Goal: Task Accomplishment & Management: Manage account settings

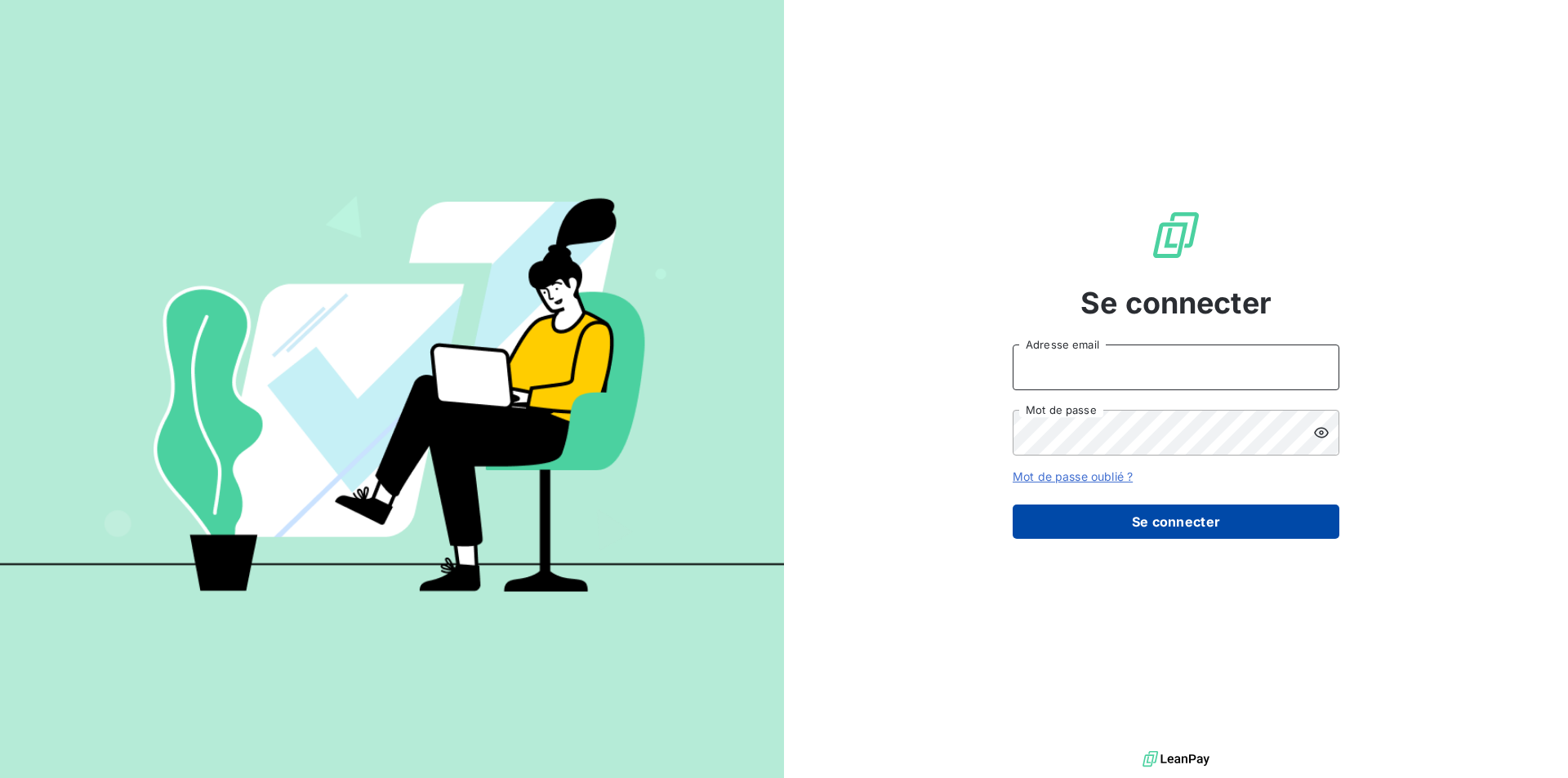
type input "[EMAIL_ADDRESS][DOMAIN_NAME]"
click at [1254, 528] on button "Se connecter" at bounding box center [1176, 522] width 327 height 35
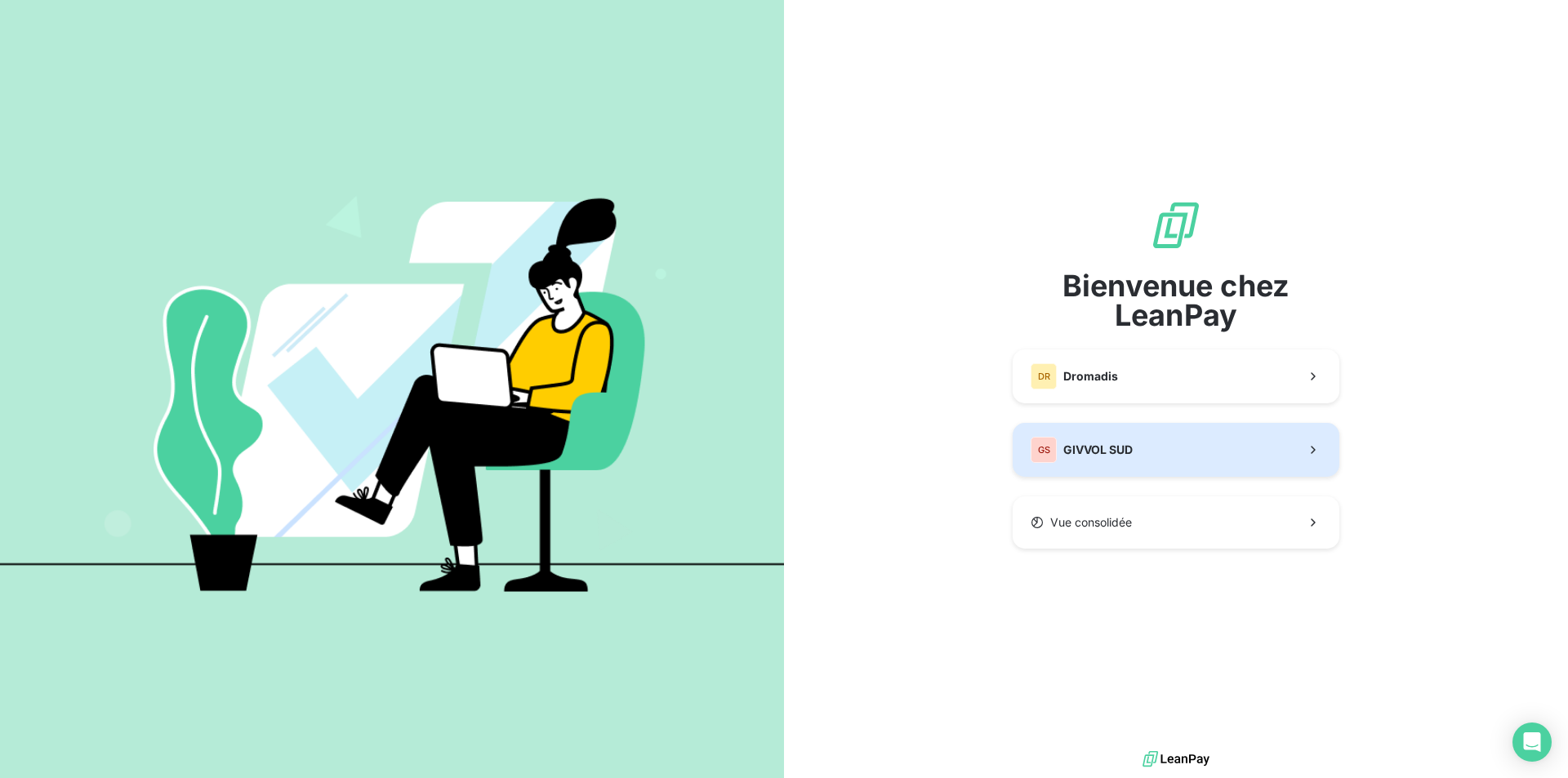
click at [1112, 445] on span "GIVVOL SUD" at bounding box center [1098, 450] width 69 height 17
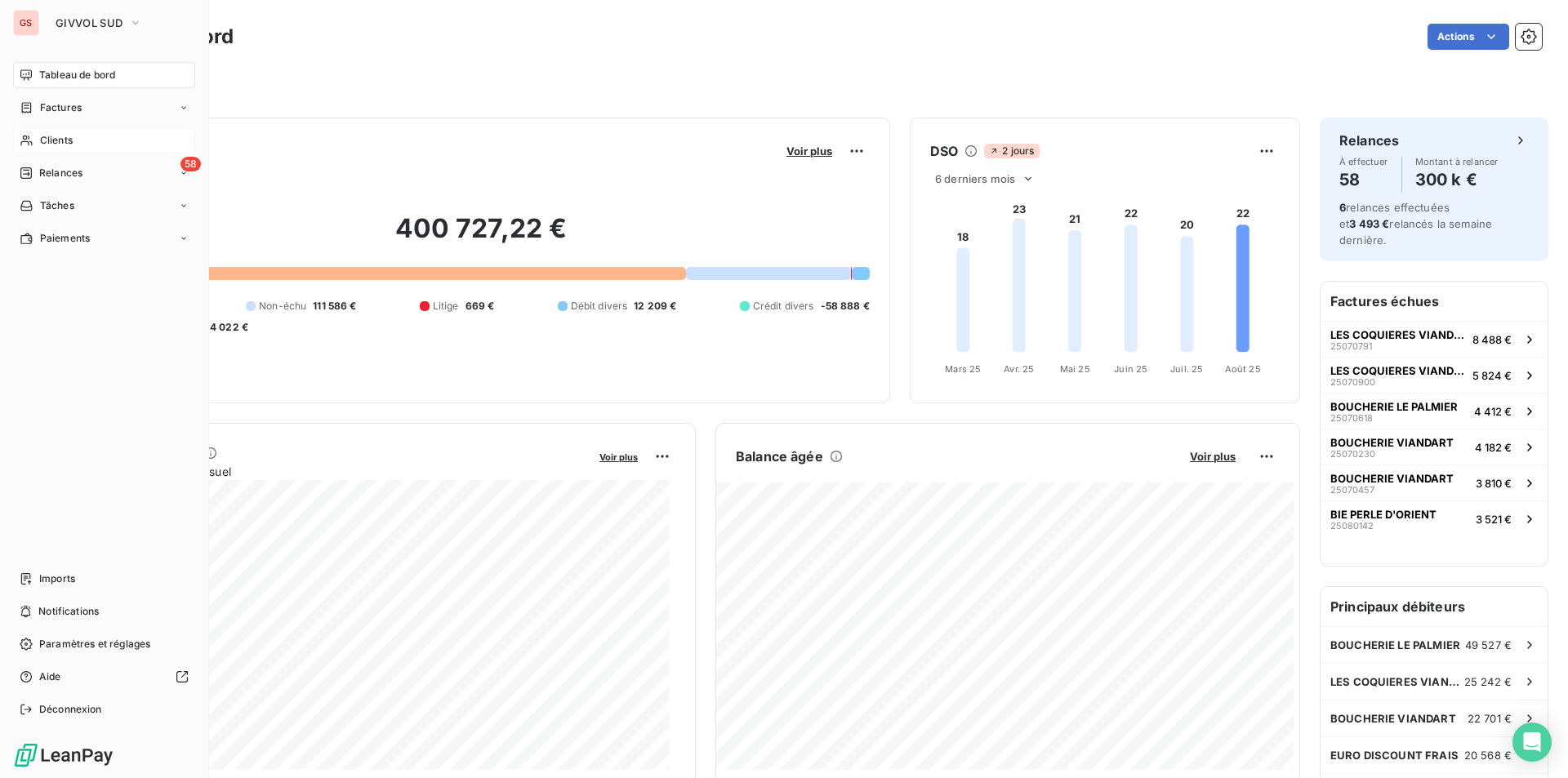
click at [91, 128] on div "Clients" at bounding box center [104, 140] width 182 height 26
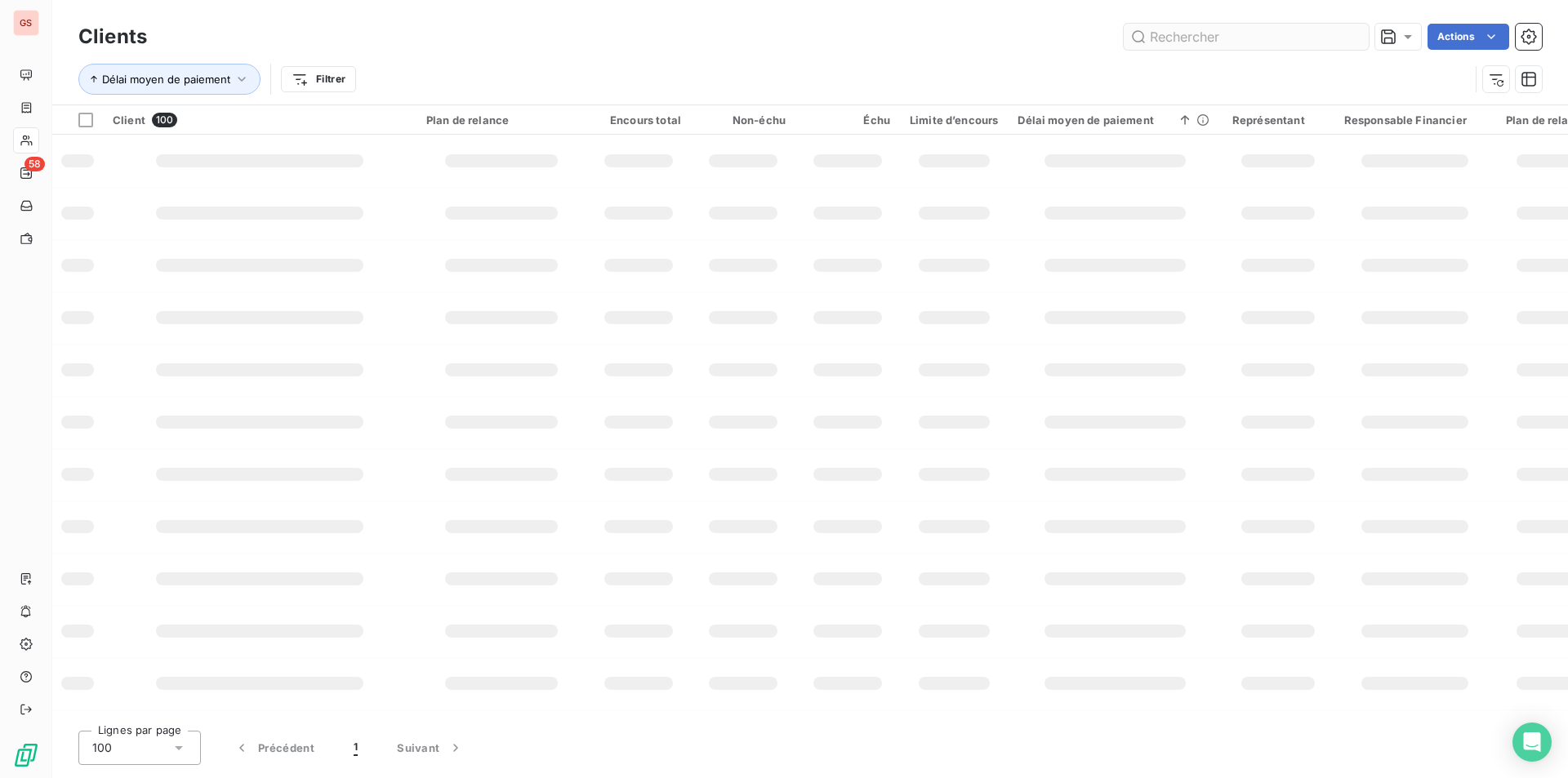
click at [1239, 31] on input "text" at bounding box center [1246, 37] width 245 height 26
type input "c001044"
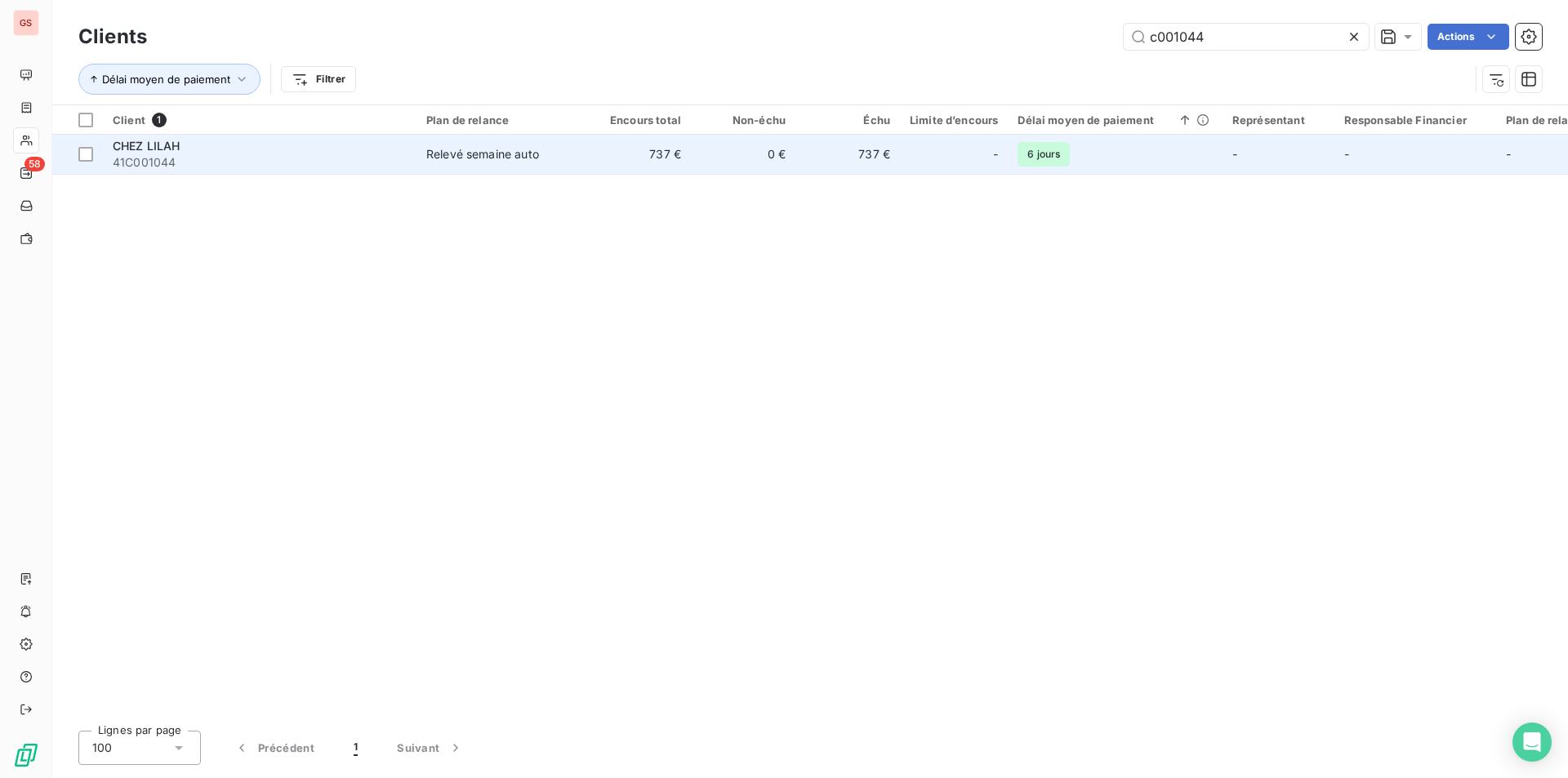
click at [499, 162] on div "Relevé semaine auto" at bounding box center [483, 154] width 113 height 17
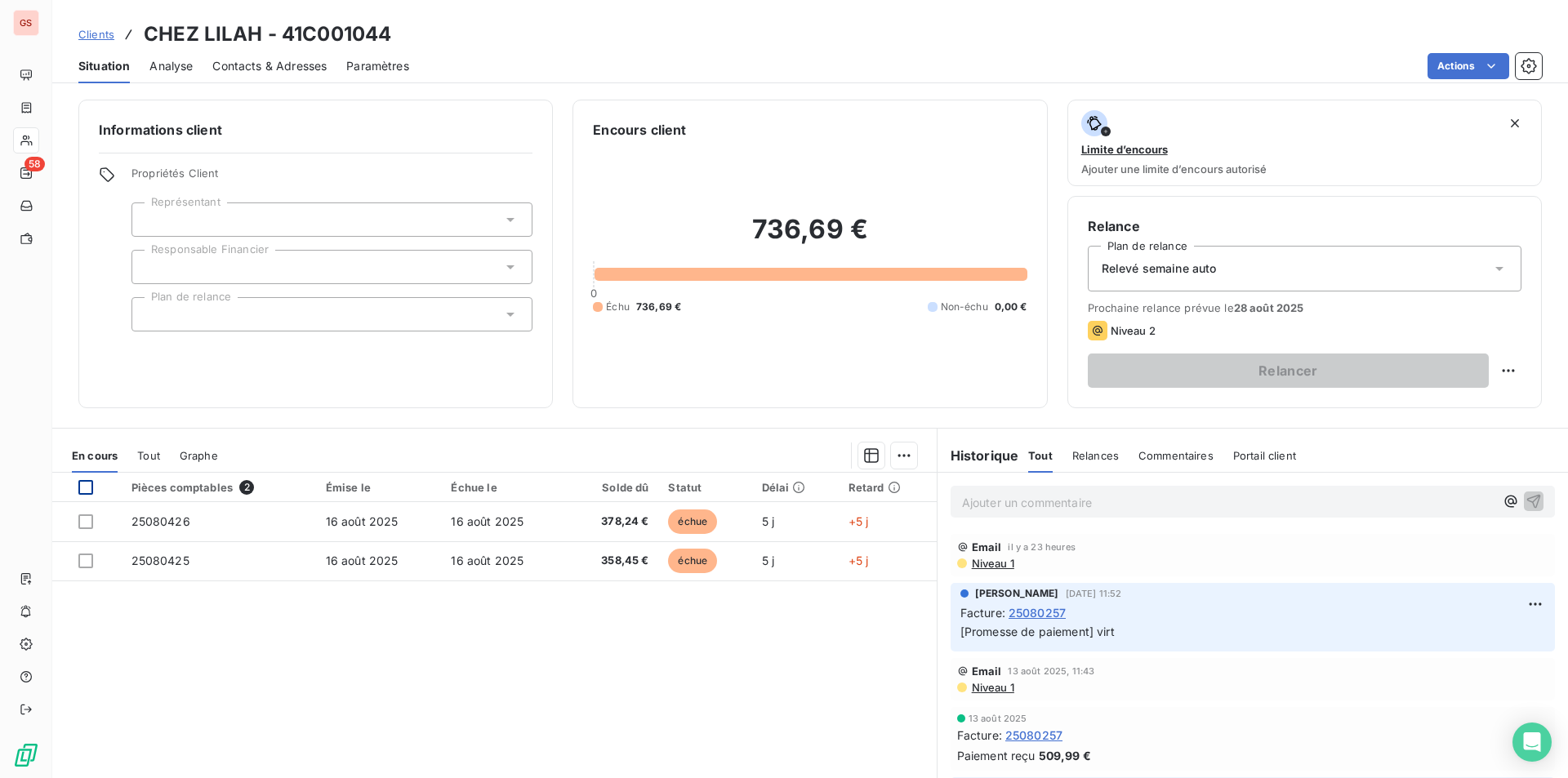
click at [84, 486] on div at bounding box center [86, 488] width 15 height 15
click at [894, 449] on html "GS 58 Clients CHEZ LILAH - 41C001044 Situation Analyse Contacts & Adresses Para…" at bounding box center [784, 389] width 1568 height 778
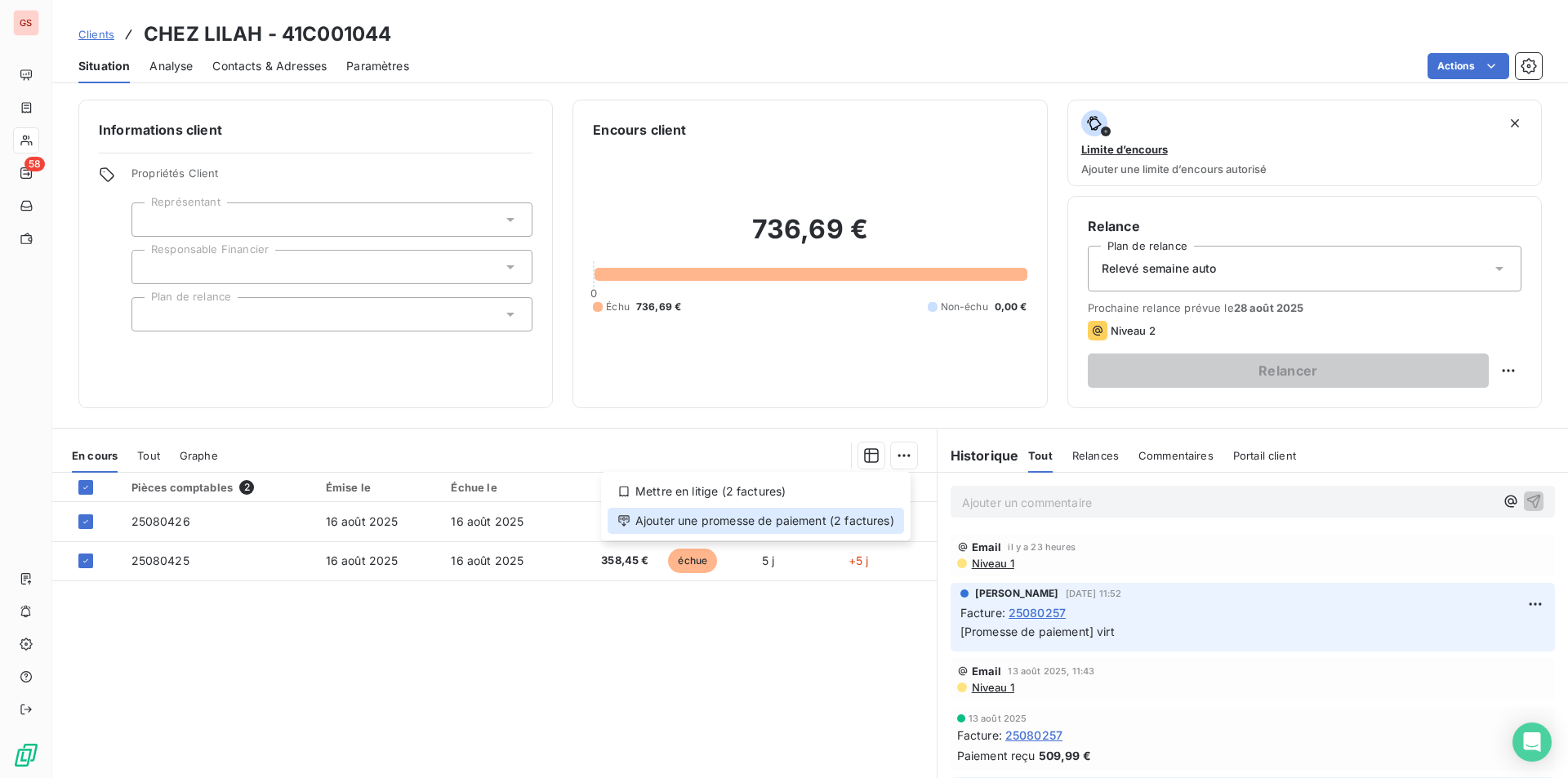
click at [767, 526] on div "Ajouter une promesse de paiement (2 factures)" at bounding box center [755, 521] width 296 height 26
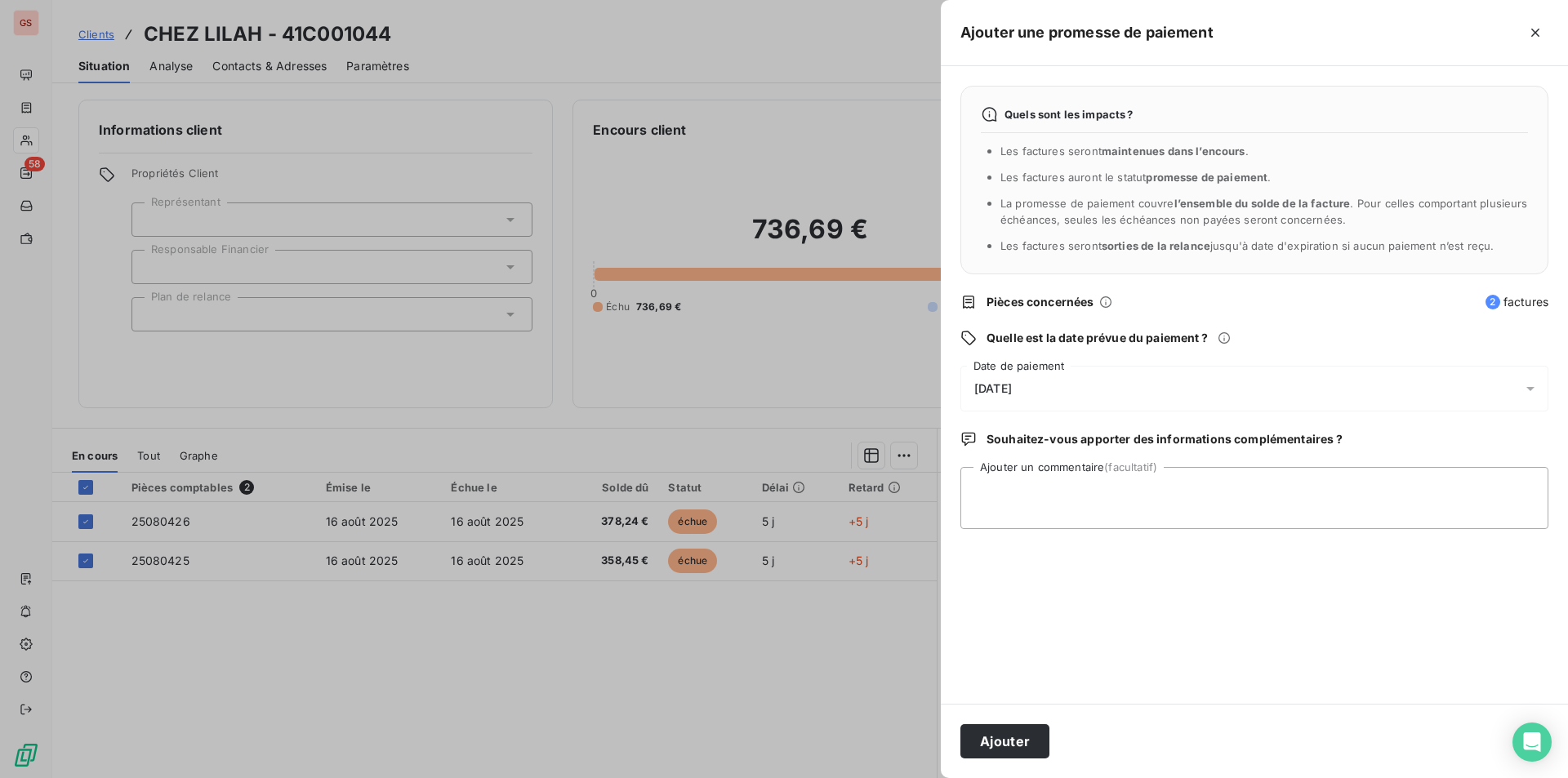
click at [1050, 381] on div "[DATE]" at bounding box center [1254, 388] width 588 height 45
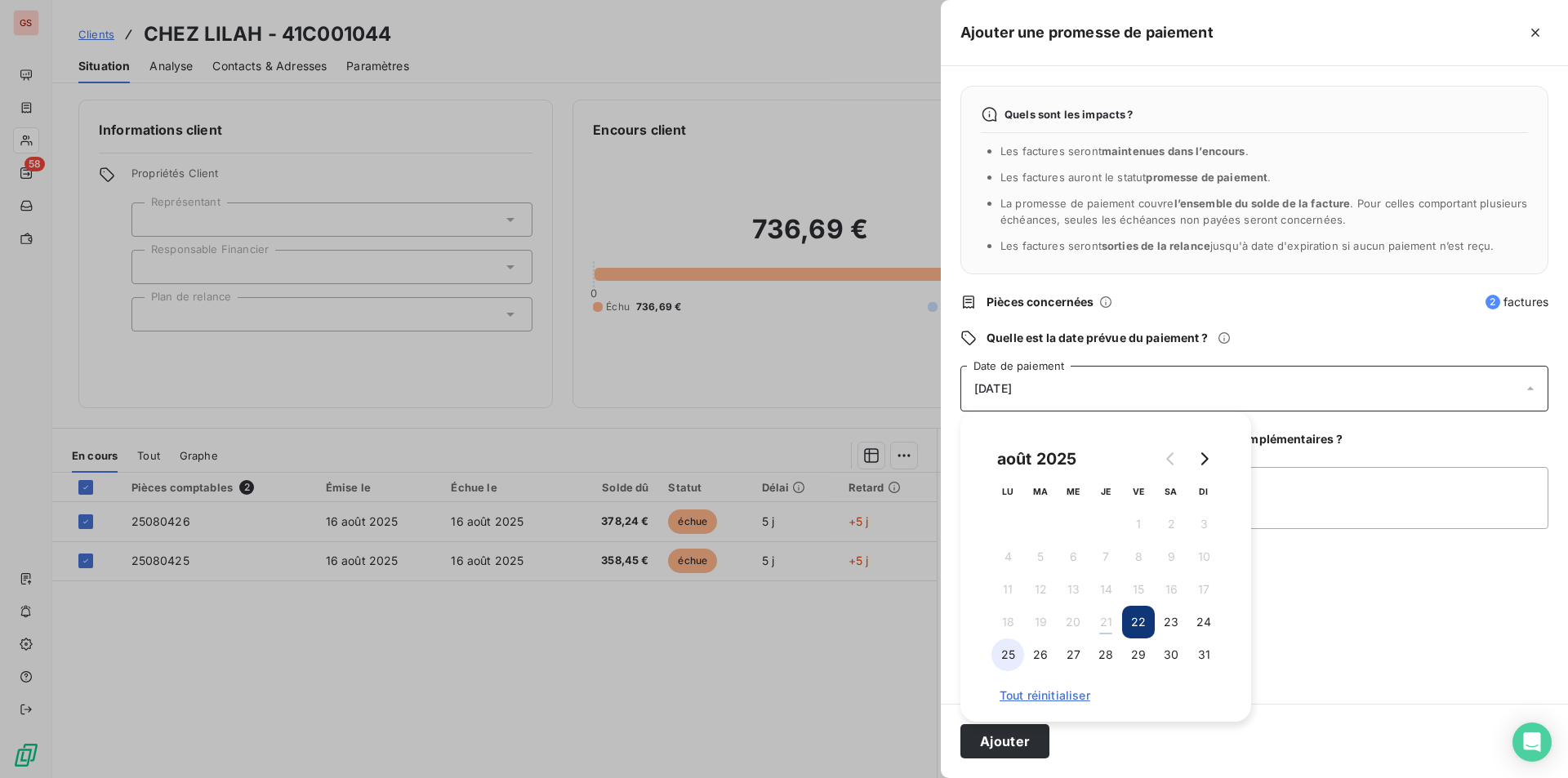
click at [1018, 658] on button "25" at bounding box center [1008, 655] width 33 height 33
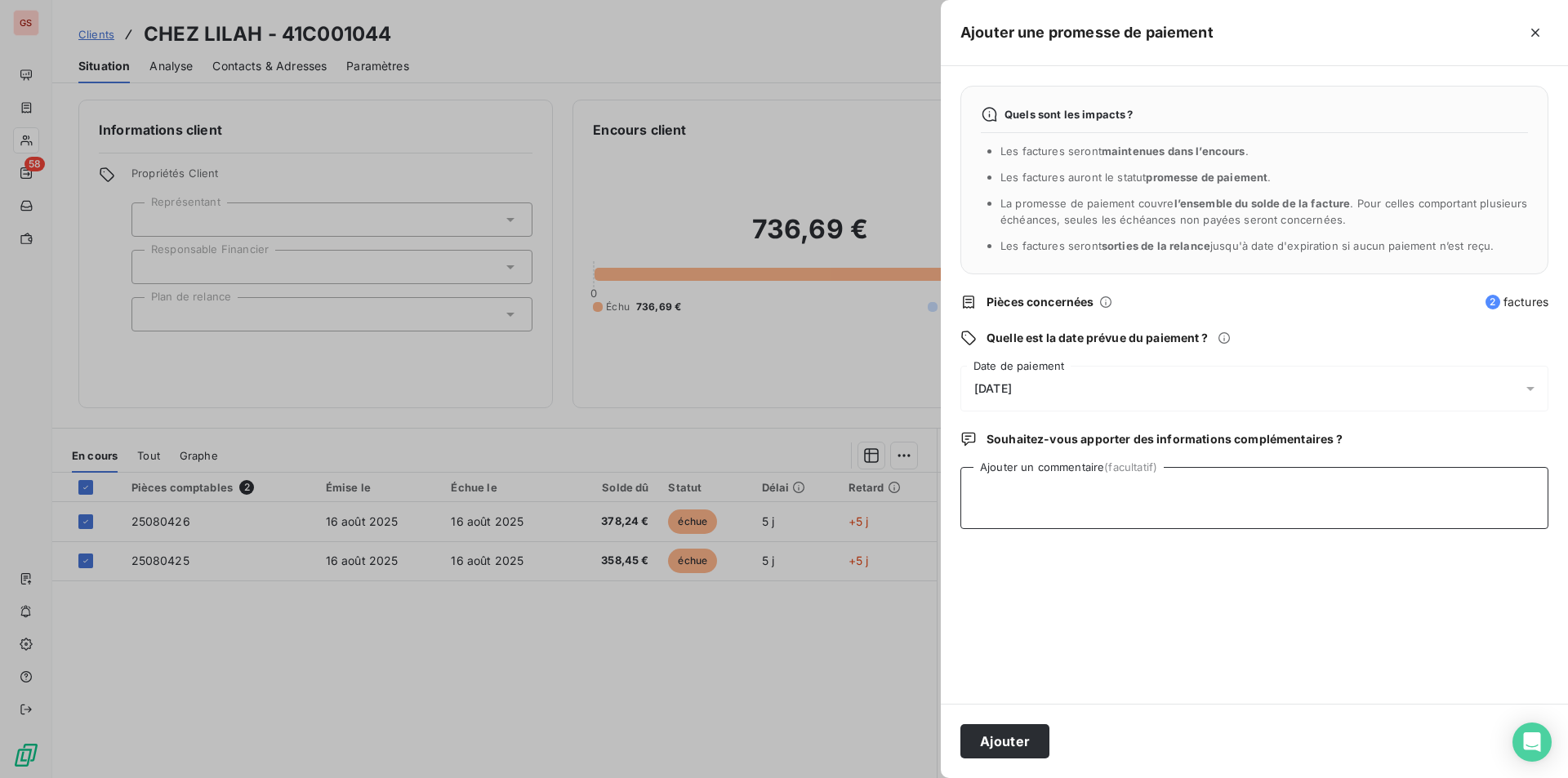
click at [1319, 495] on textarea "Ajouter un commentaire (facultatif)" at bounding box center [1254, 497] width 588 height 62
type textarea "virt"
click at [971, 733] on button "Ajouter" at bounding box center [1005, 742] width 89 height 35
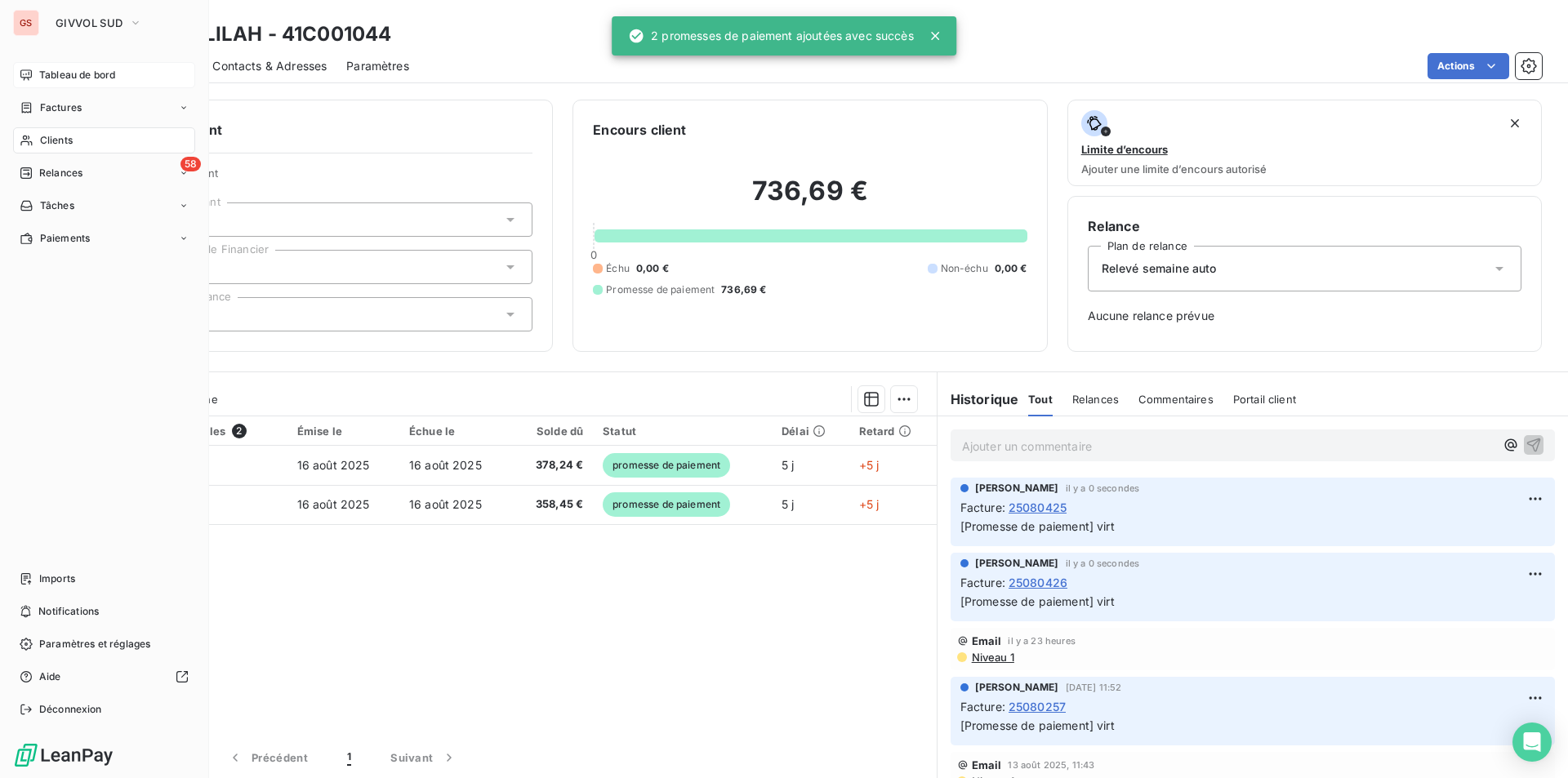
click at [80, 78] on span "Tableau de bord" at bounding box center [78, 75] width 76 height 15
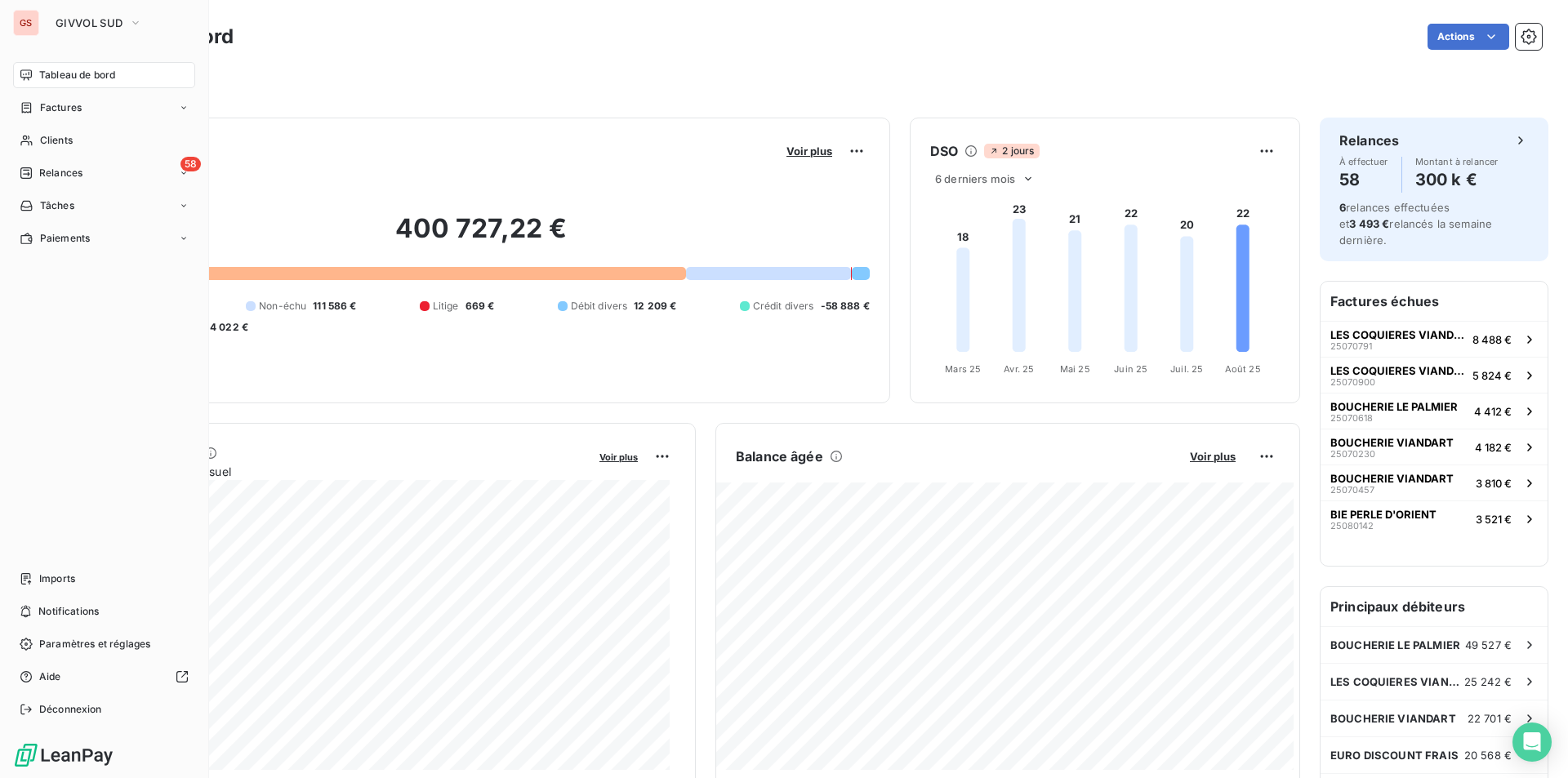
click at [109, 73] on span "Tableau de bord" at bounding box center [78, 75] width 76 height 15
click at [28, 169] on icon at bounding box center [26, 173] width 13 height 13
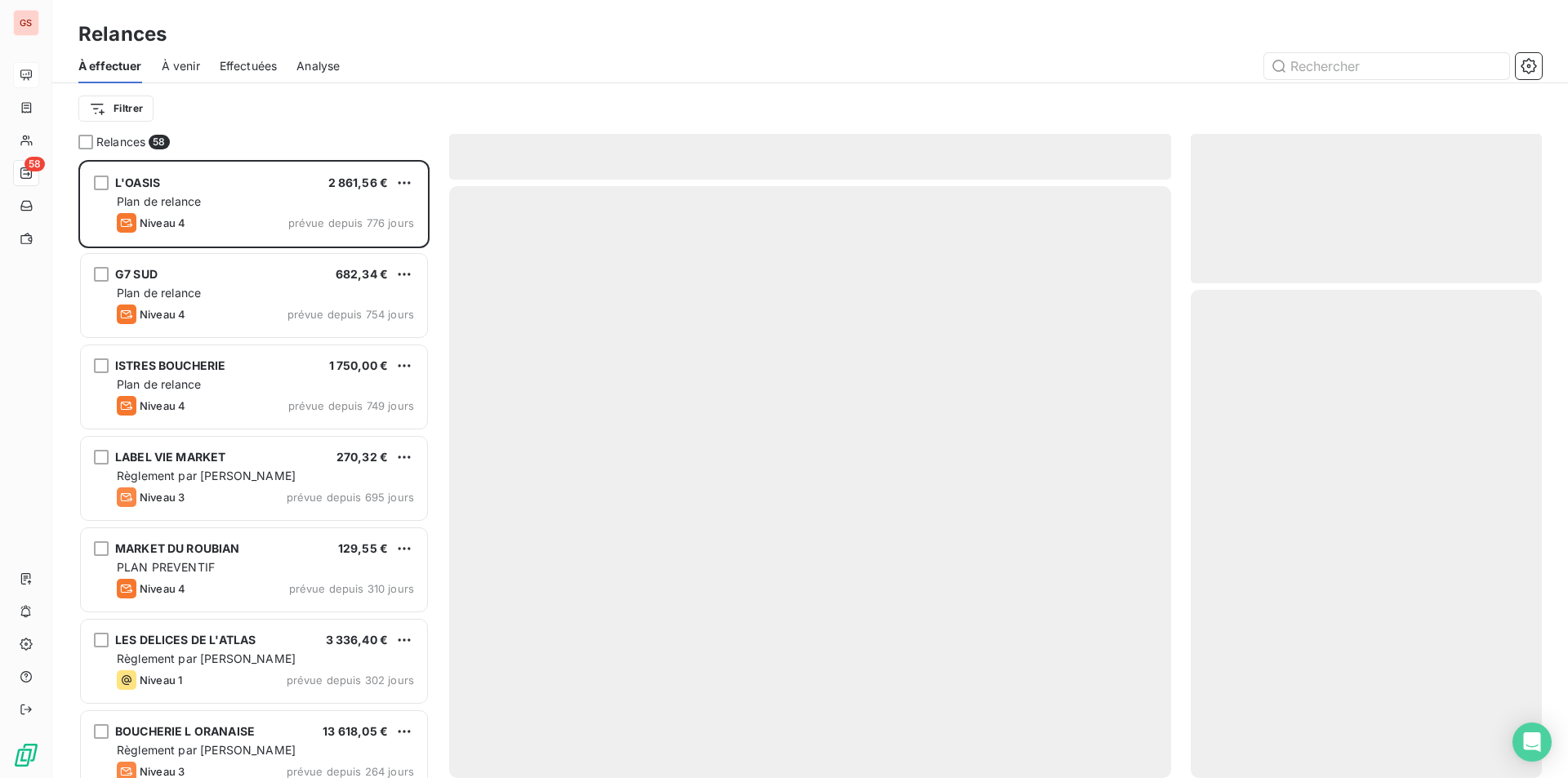
scroll to position [606, 339]
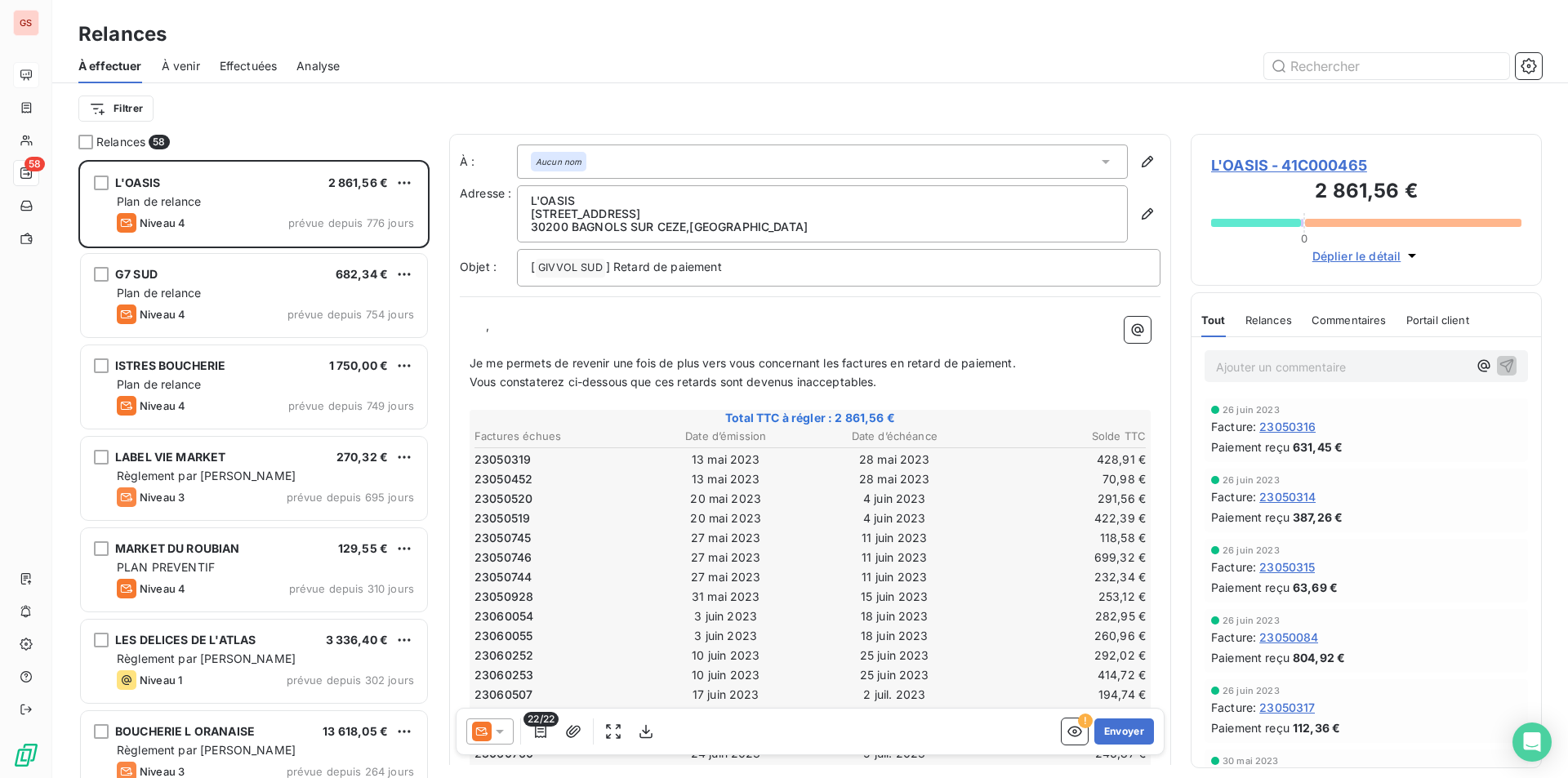
click at [187, 64] on span "À venir" at bounding box center [181, 66] width 39 height 17
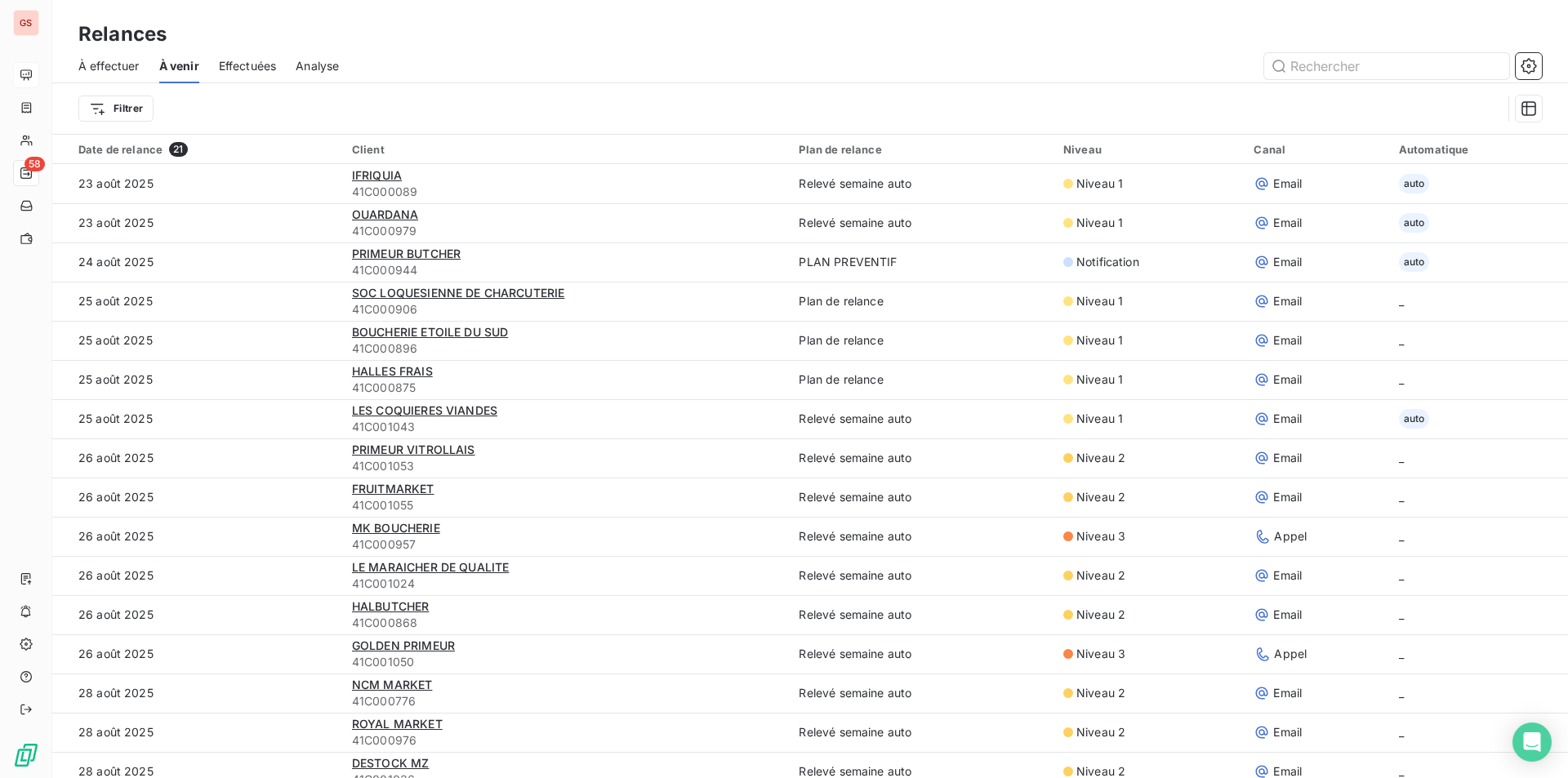
click at [238, 61] on span "Effectuées" at bounding box center [248, 66] width 58 height 17
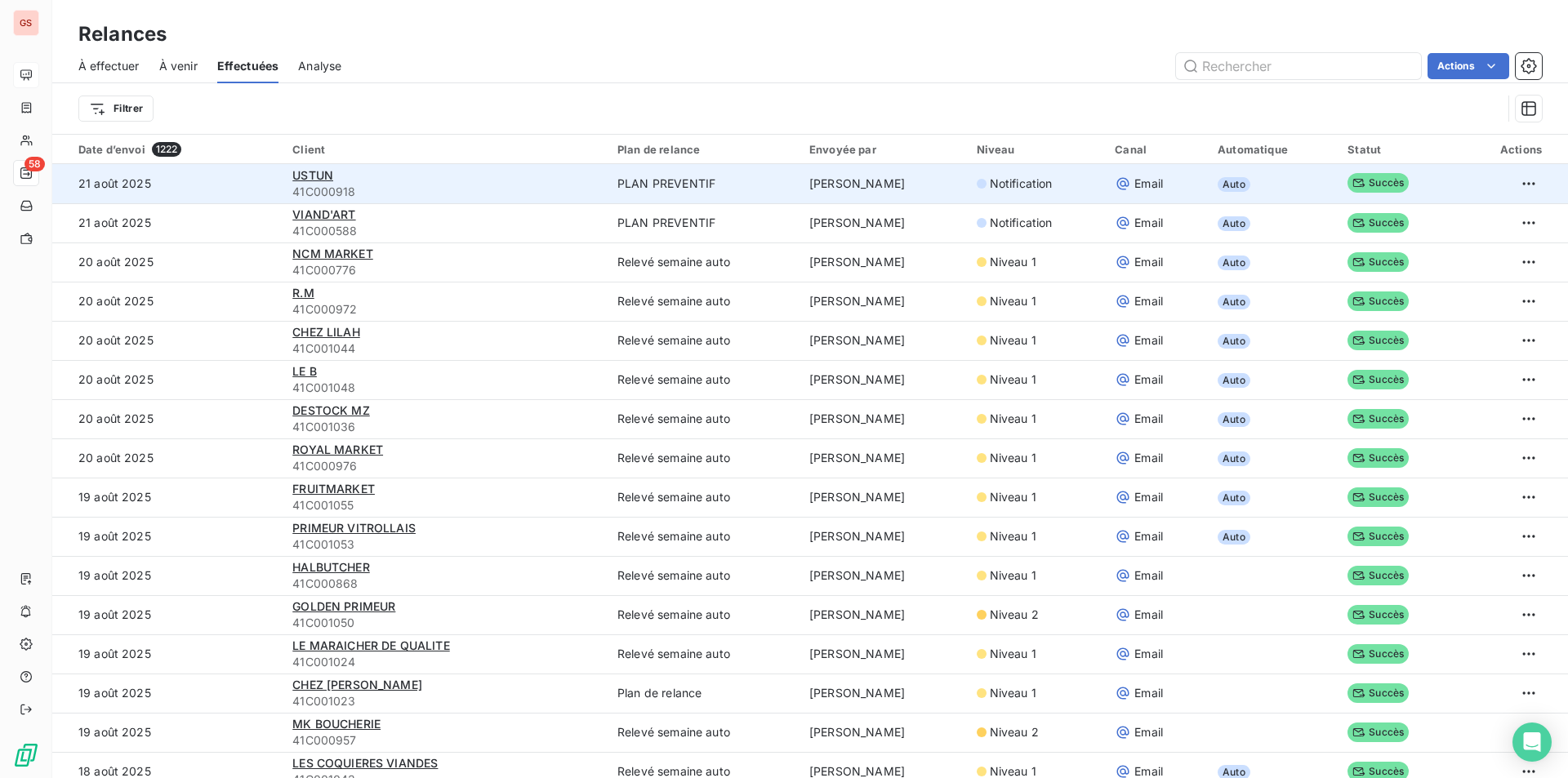
click at [471, 186] on span "41C000918" at bounding box center [445, 192] width 305 height 17
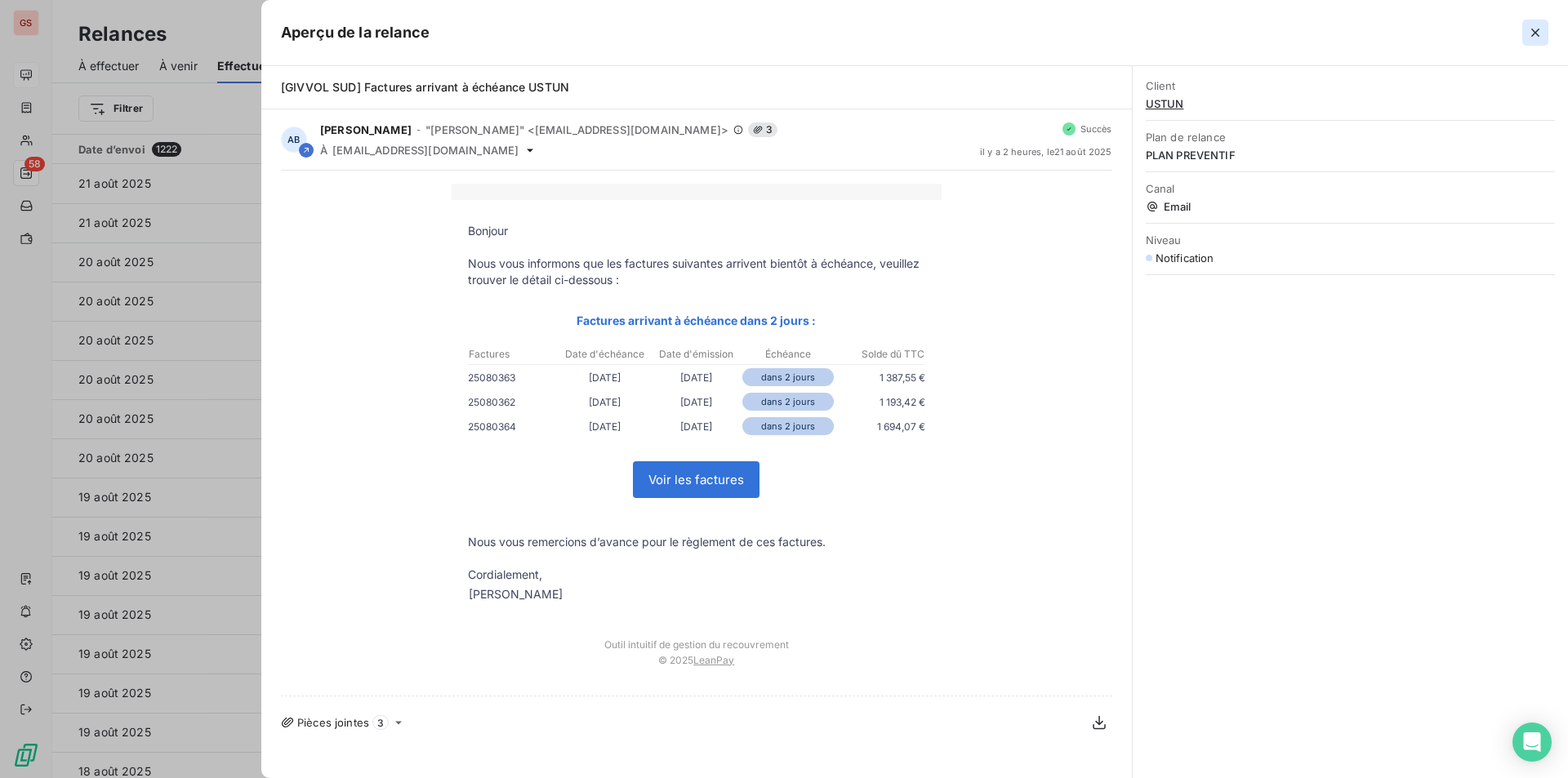
click at [1529, 36] on icon "button" at bounding box center [1536, 33] width 17 height 17
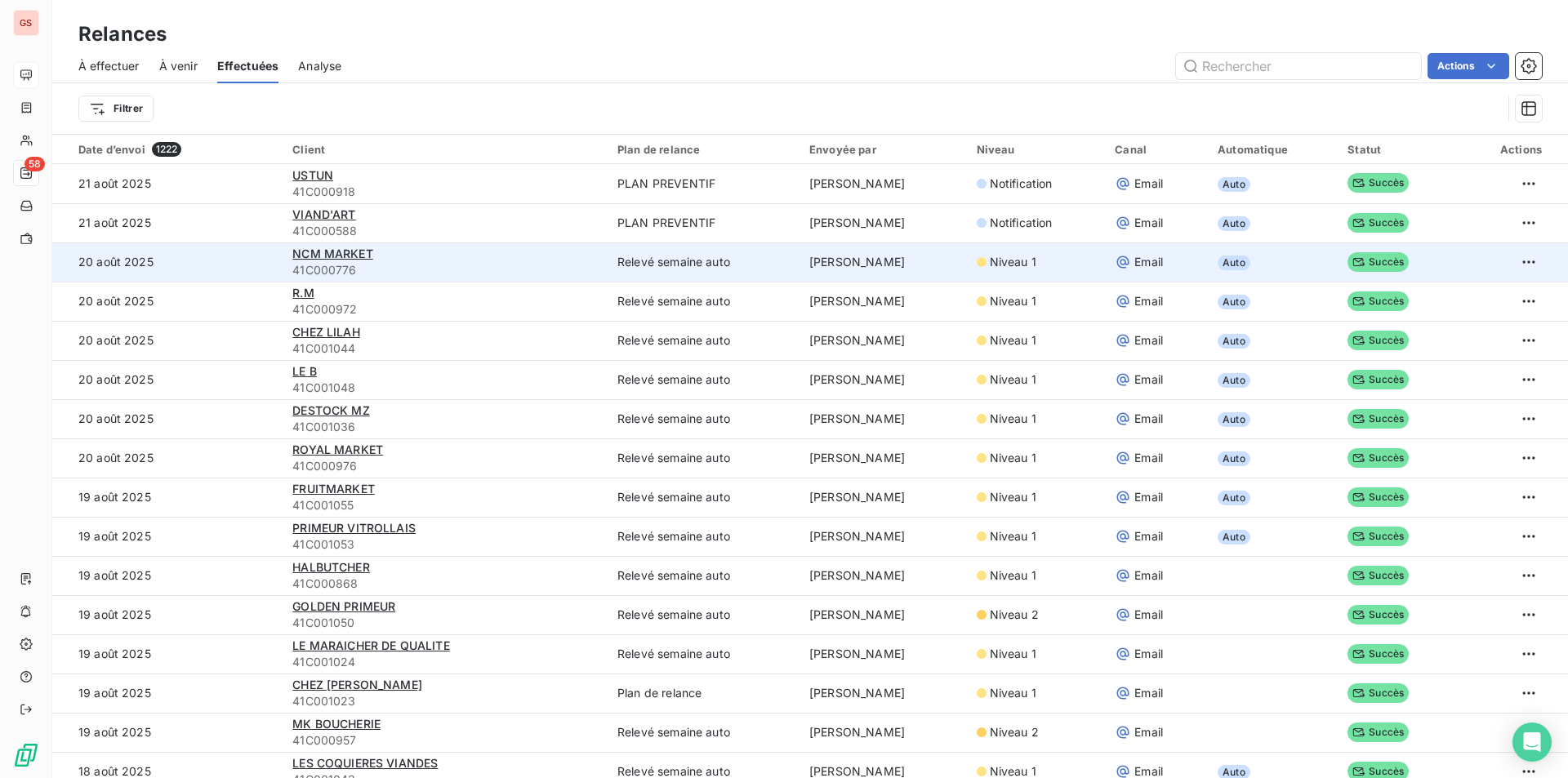
click at [385, 262] on span "41C000776" at bounding box center [445, 271] width 305 height 17
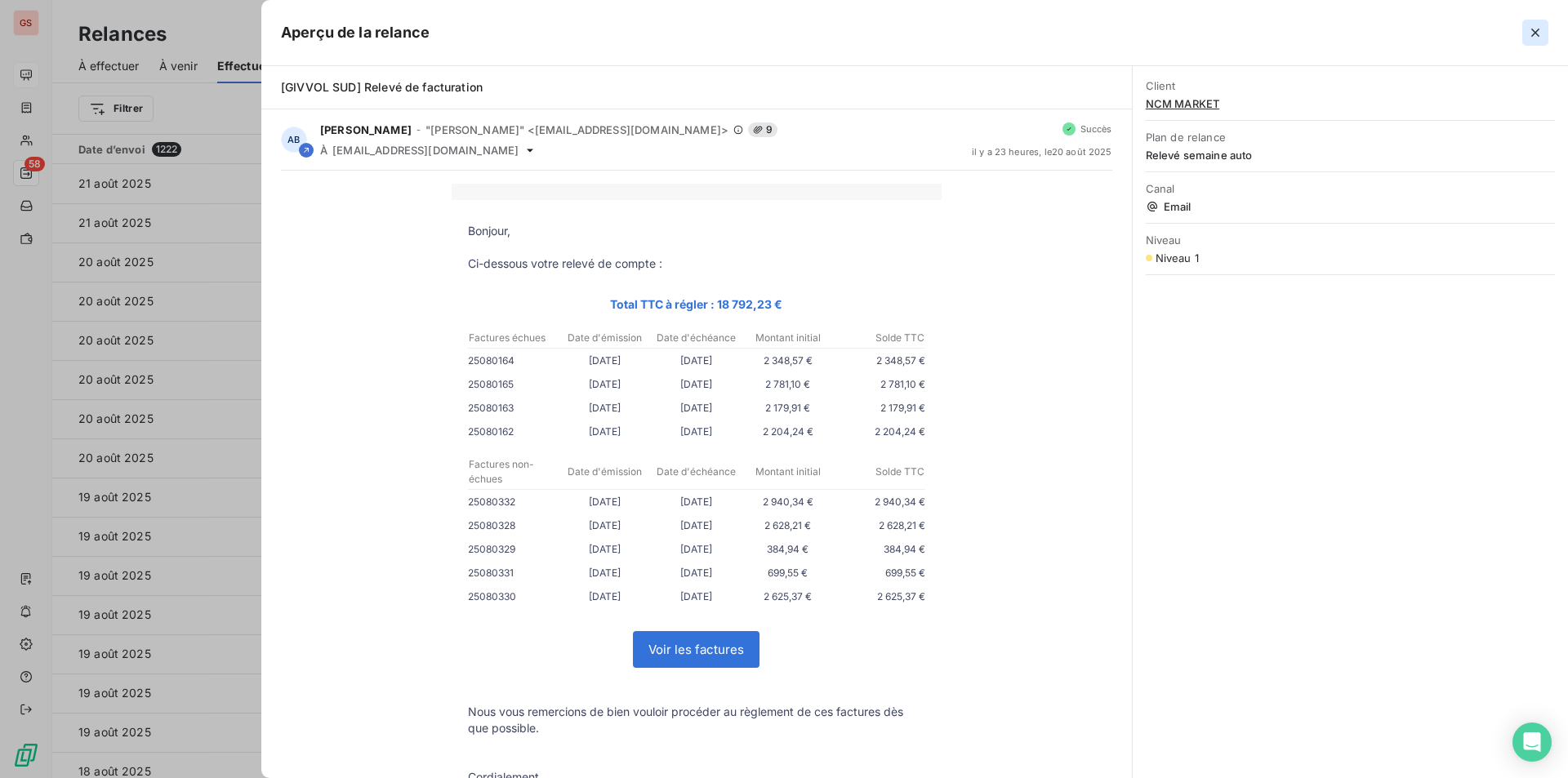
click at [1547, 38] on button "button" at bounding box center [1536, 33] width 26 height 26
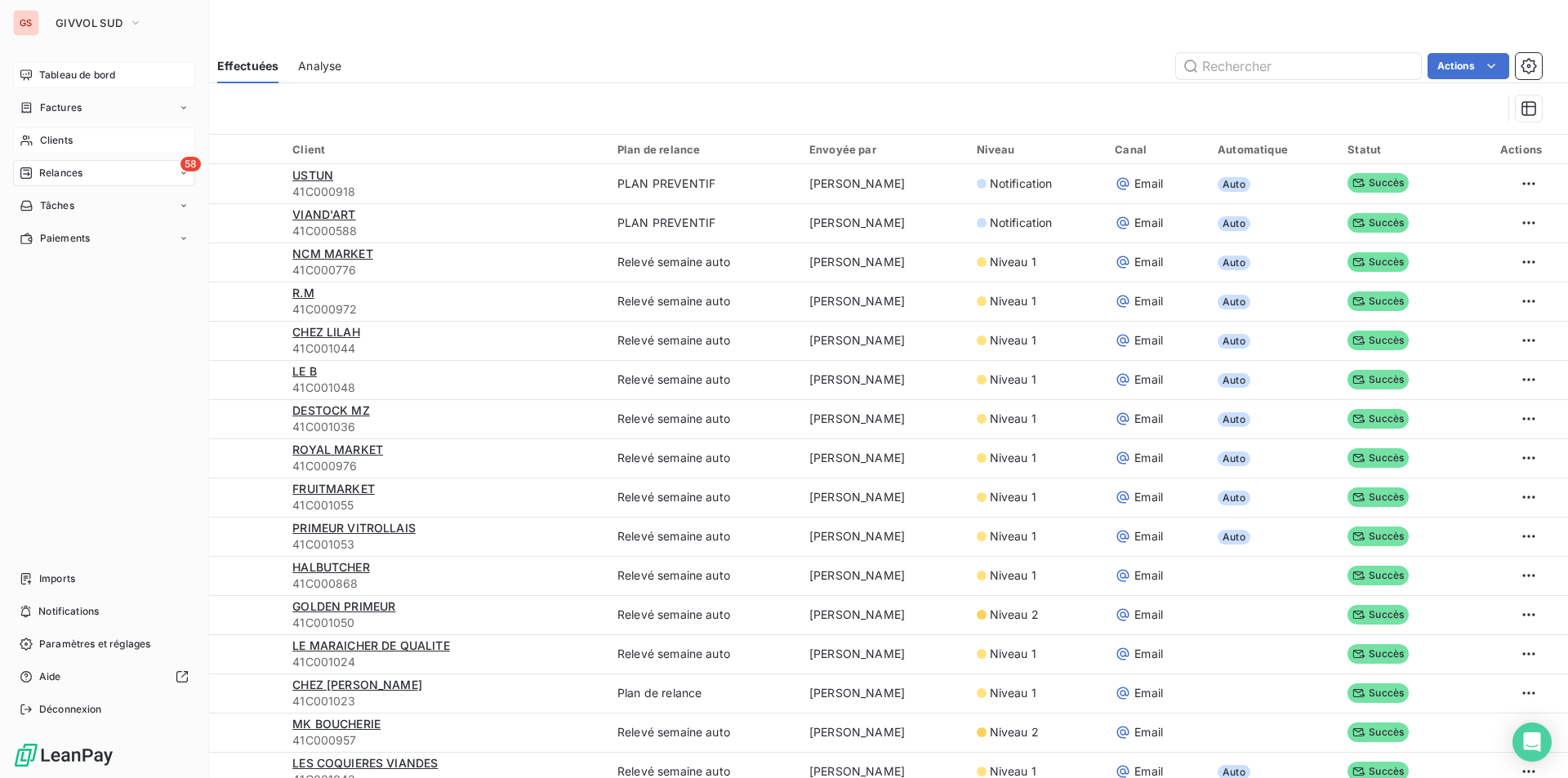
click at [48, 134] on span "Clients" at bounding box center [56, 140] width 33 height 15
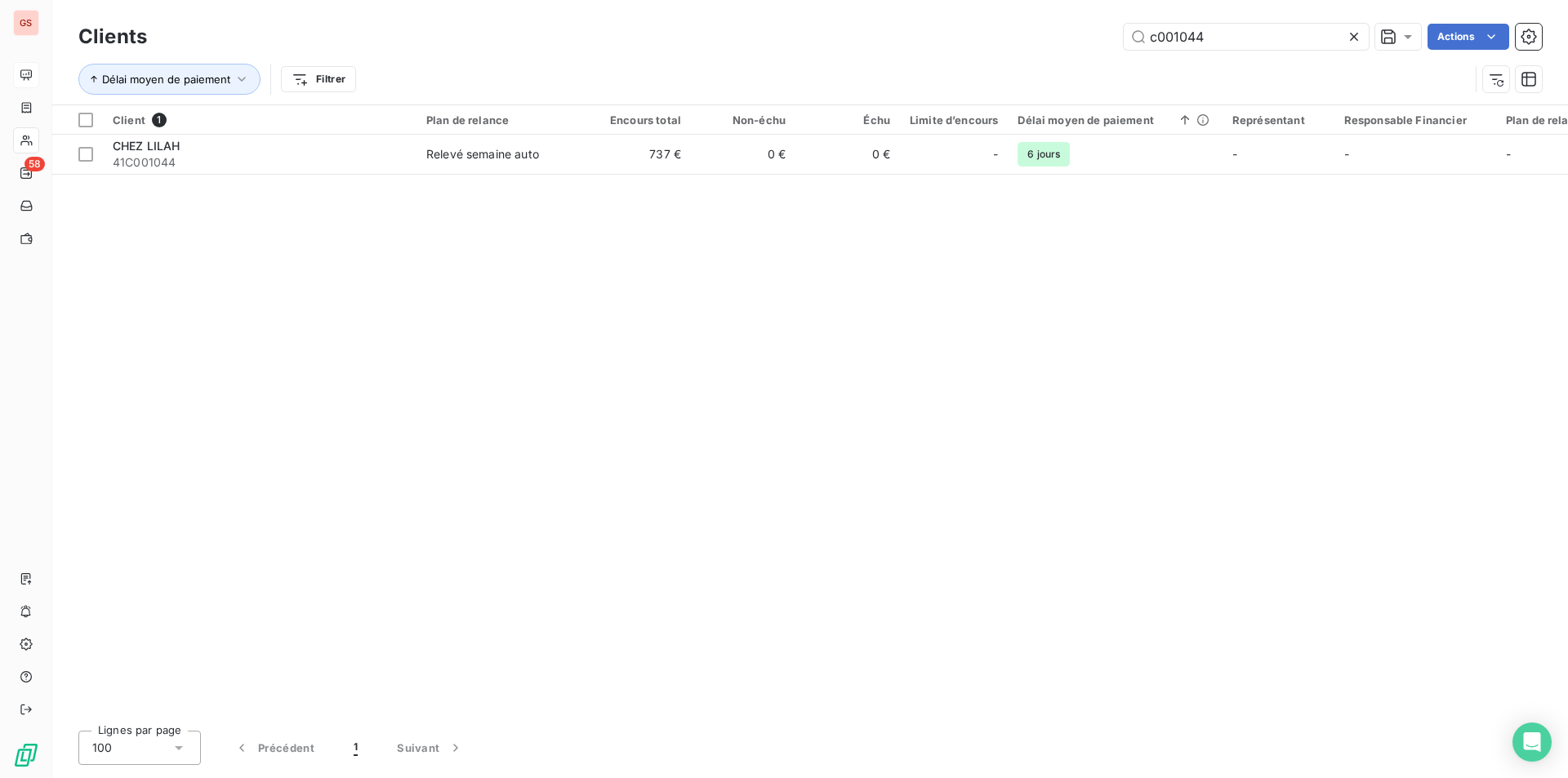
drag, startPoint x: 1234, startPoint y: 40, endPoint x: 963, endPoint y: 40, distance: 271.0
click at [952, 40] on div "c001044 Actions" at bounding box center [854, 37] width 1376 height 26
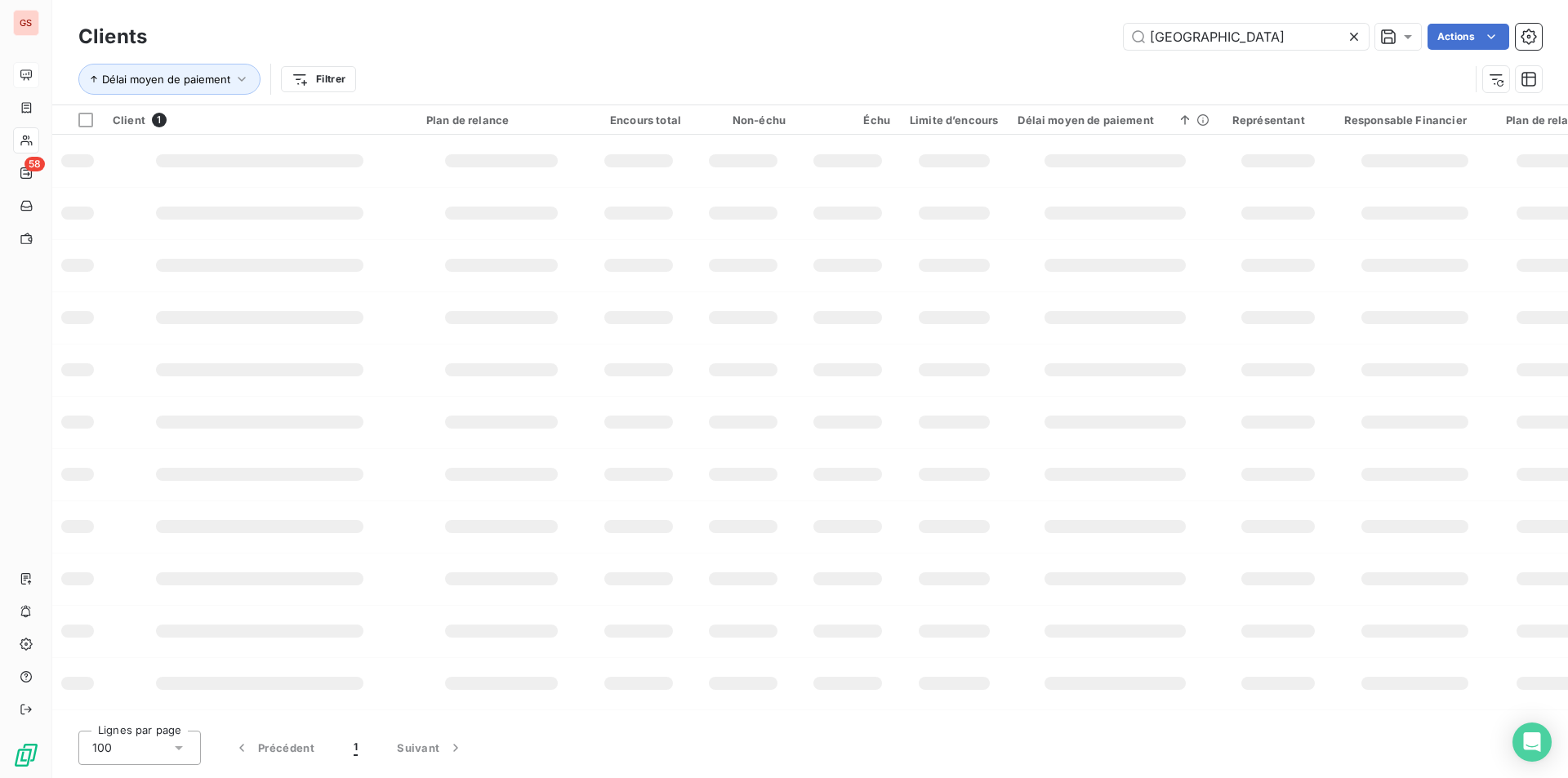
type input "[GEOGRAPHIC_DATA]"
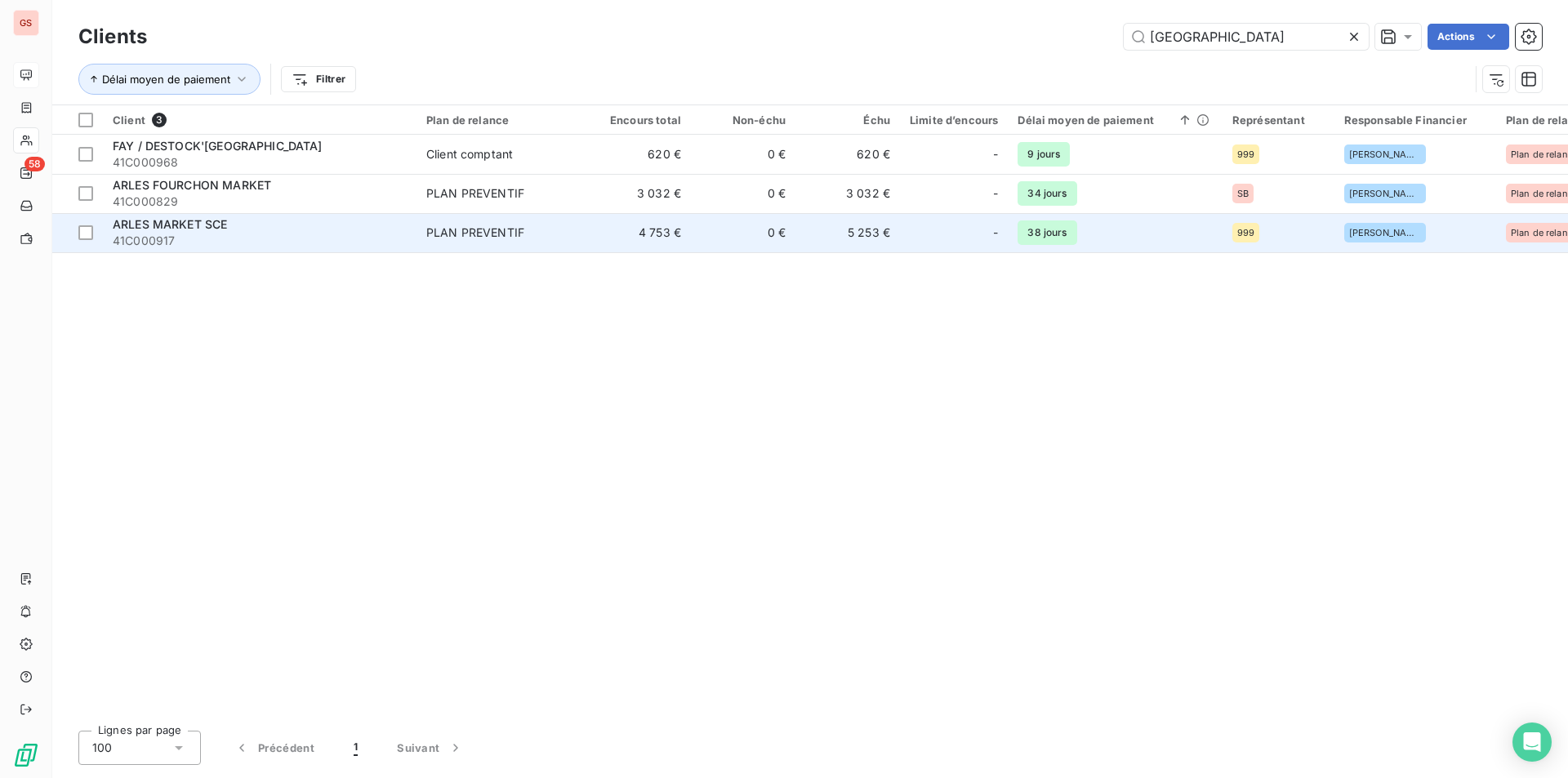
click at [174, 232] on div "ARLES MARKET SCE" at bounding box center [260, 224] width 294 height 17
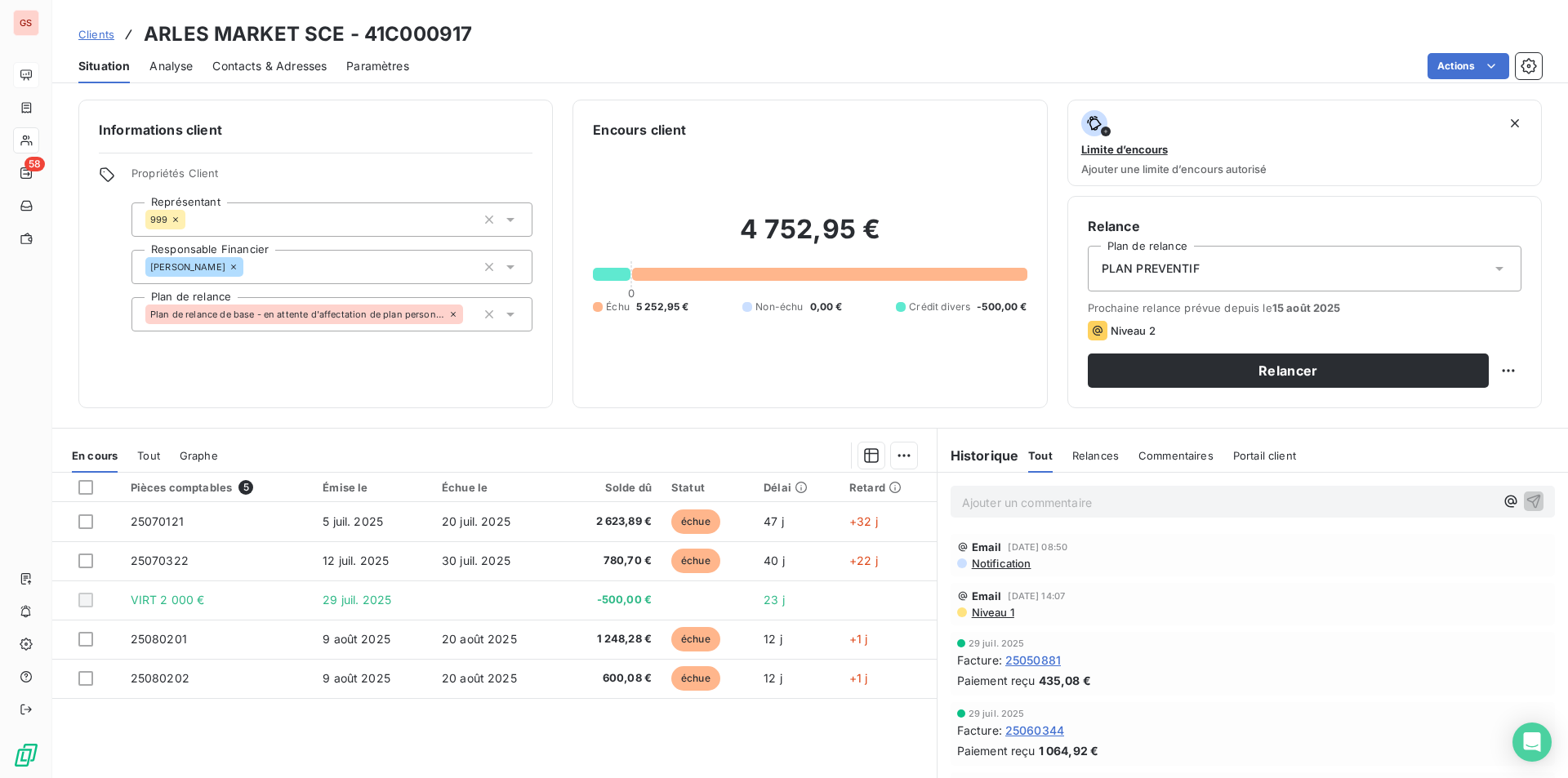
click at [1042, 494] on p "Ajouter un commentaire ﻿" at bounding box center [1228, 502] width 532 height 21
click at [1526, 507] on icon "button" at bounding box center [1534, 501] width 17 height 17
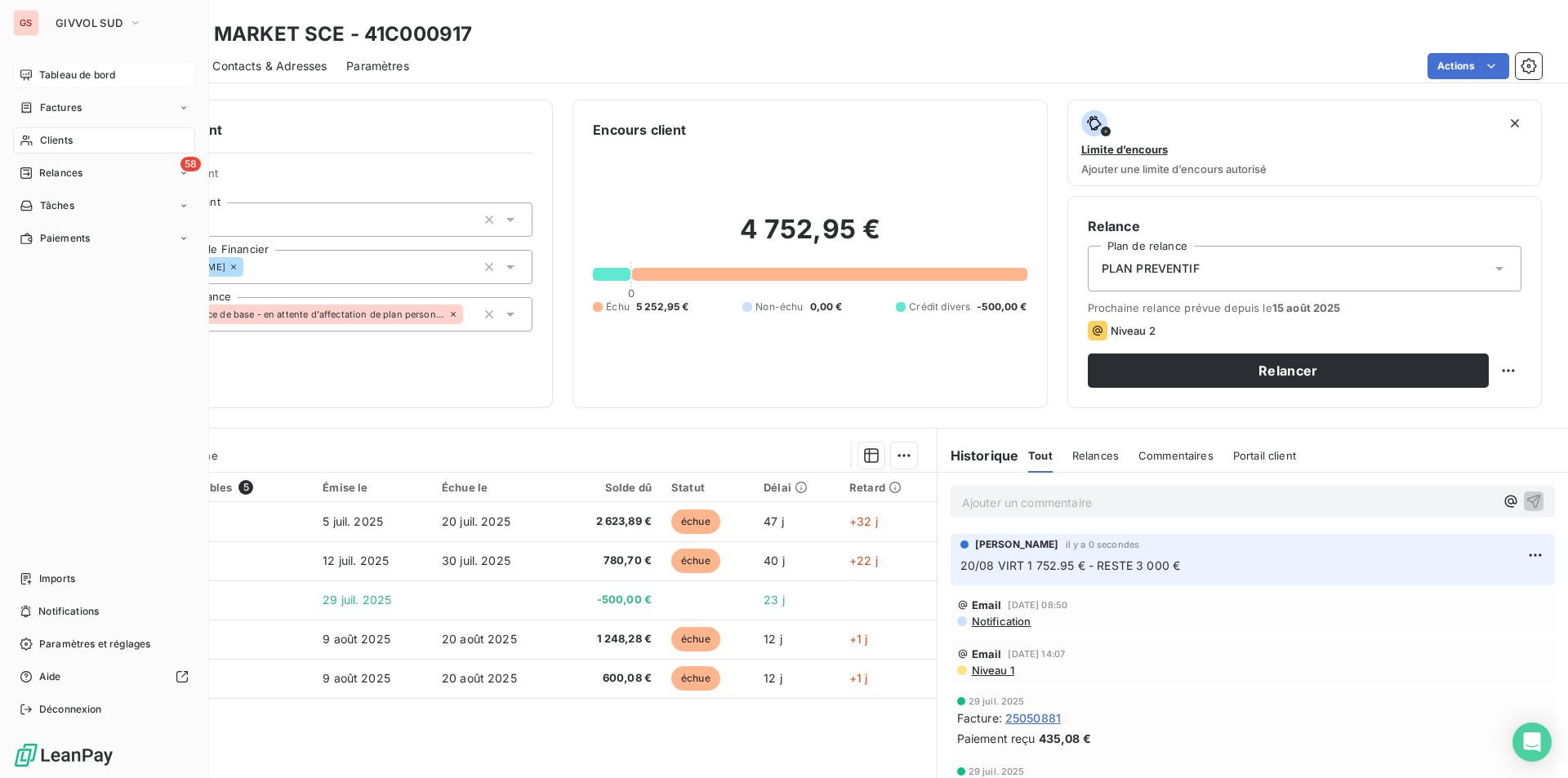
click at [74, 79] on span "Tableau de bord" at bounding box center [78, 75] width 76 height 15
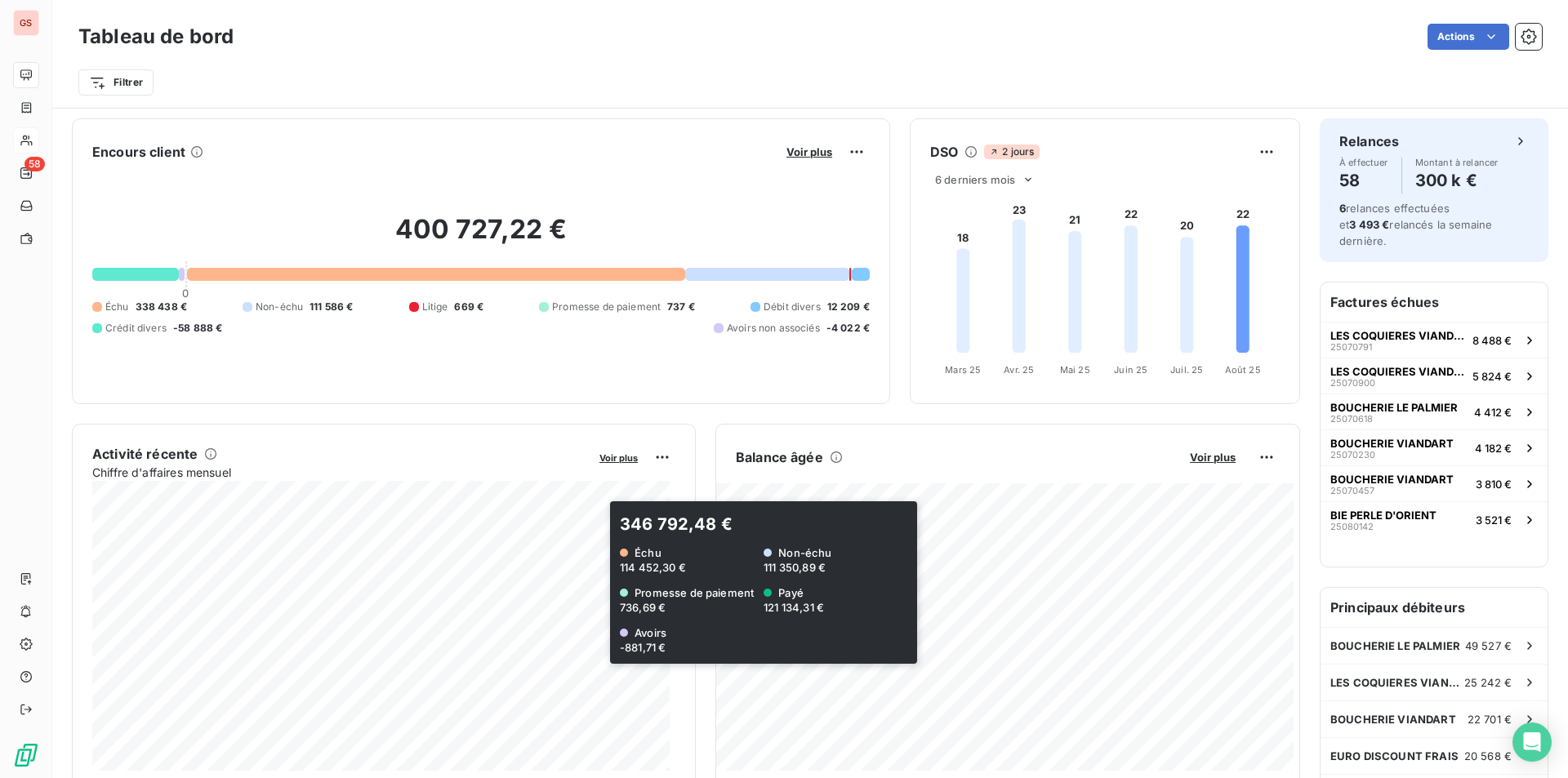
scroll to position [83, 0]
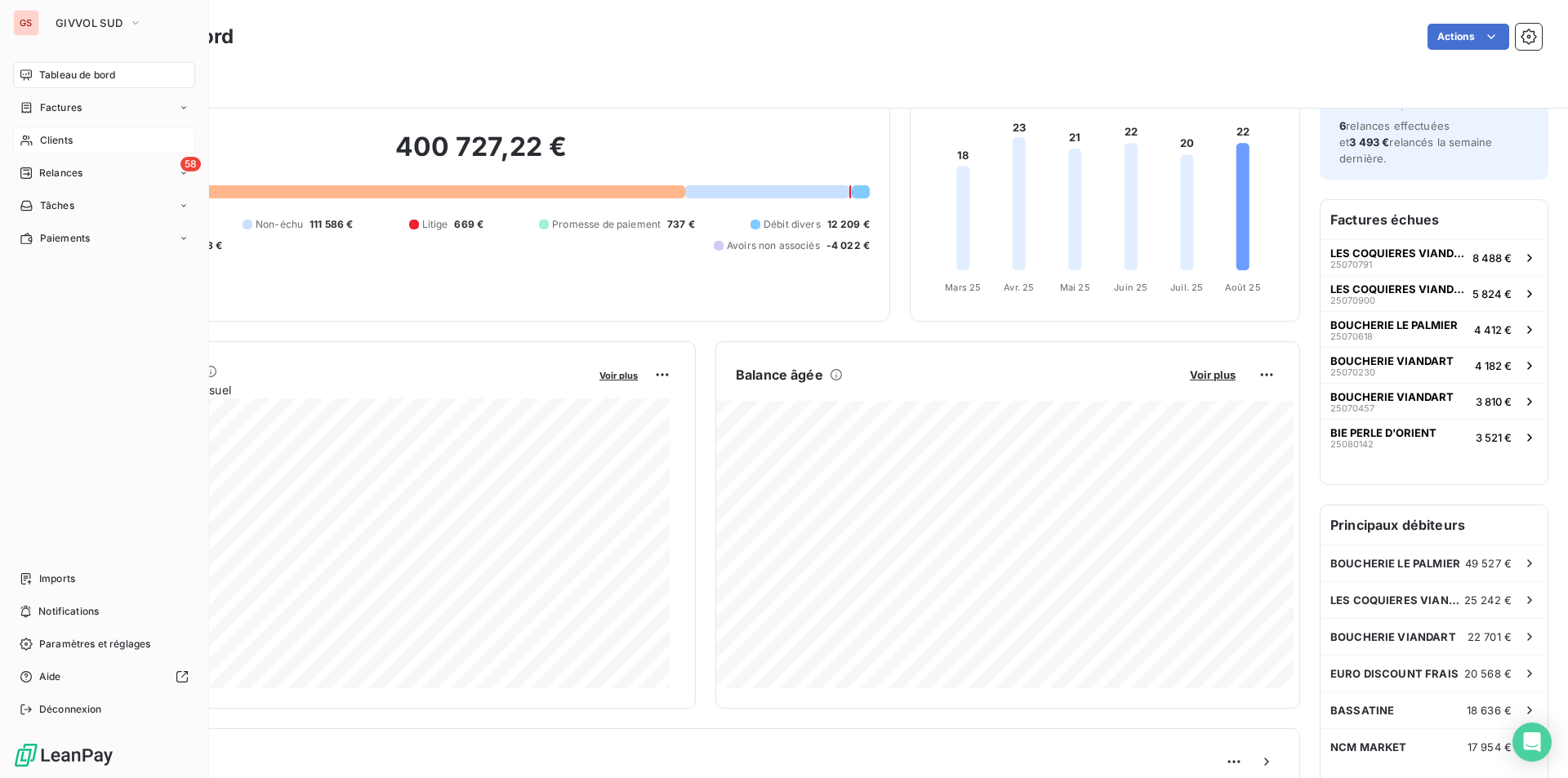
click at [40, 140] on span "Clients" at bounding box center [56, 140] width 33 height 15
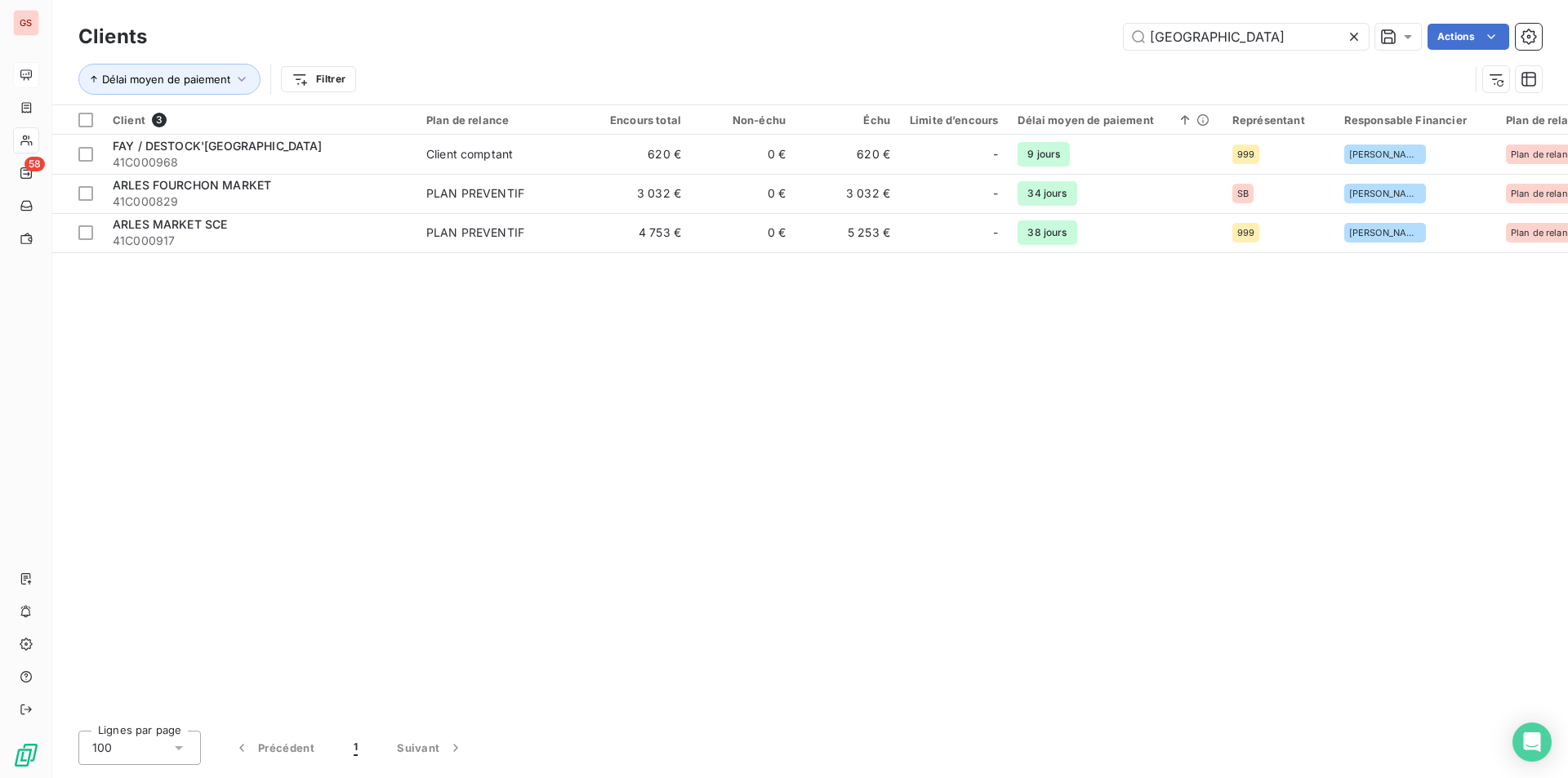
drag, startPoint x: 1205, startPoint y: 34, endPoint x: 1079, endPoint y: 19, distance: 126.9
click at [1079, 19] on div "Clients ARLES Actions Délai moyen de paiement Filtrer" at bounding box center [810, 52] width 1516 height 105
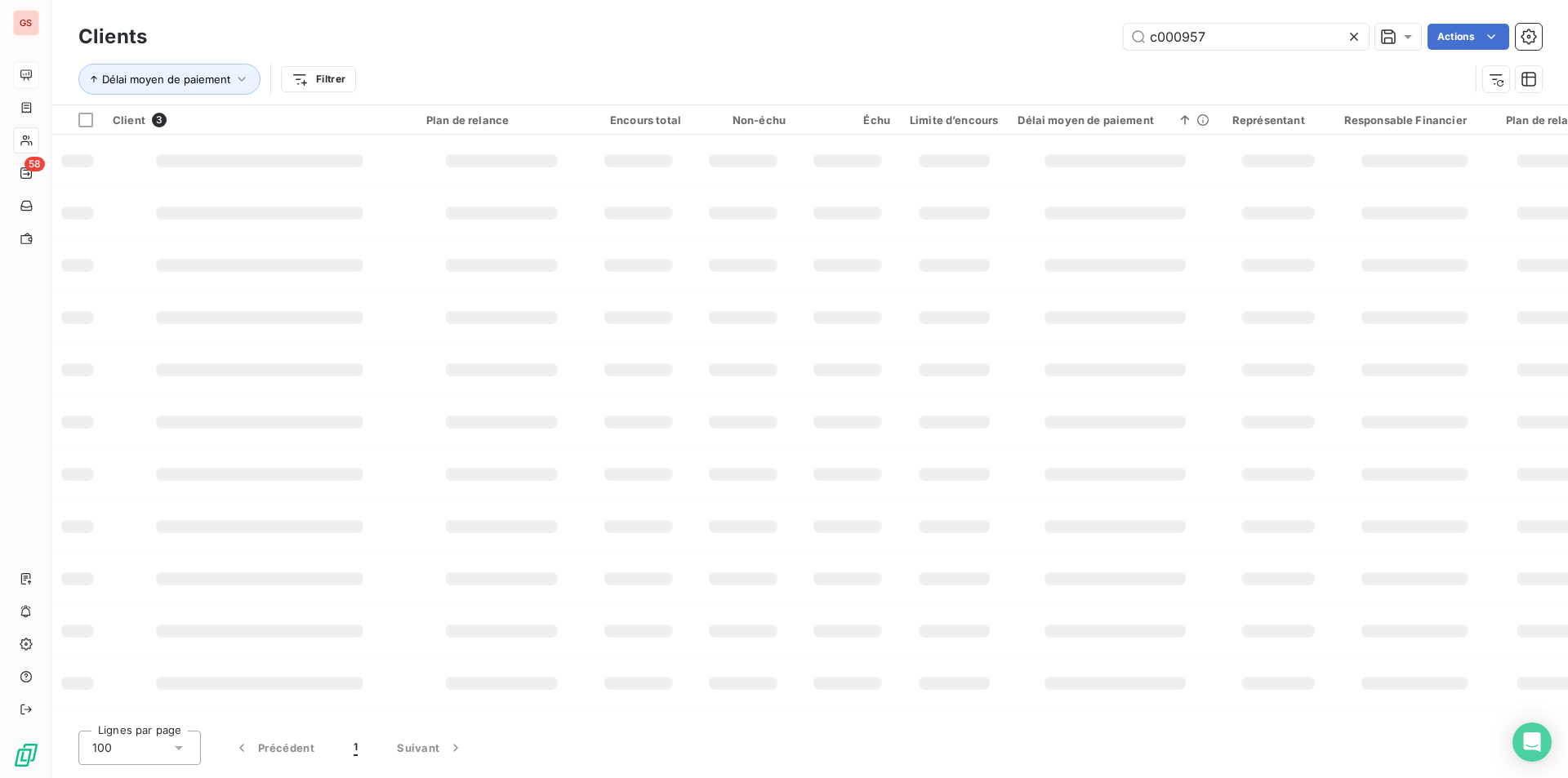
type input "c000957"
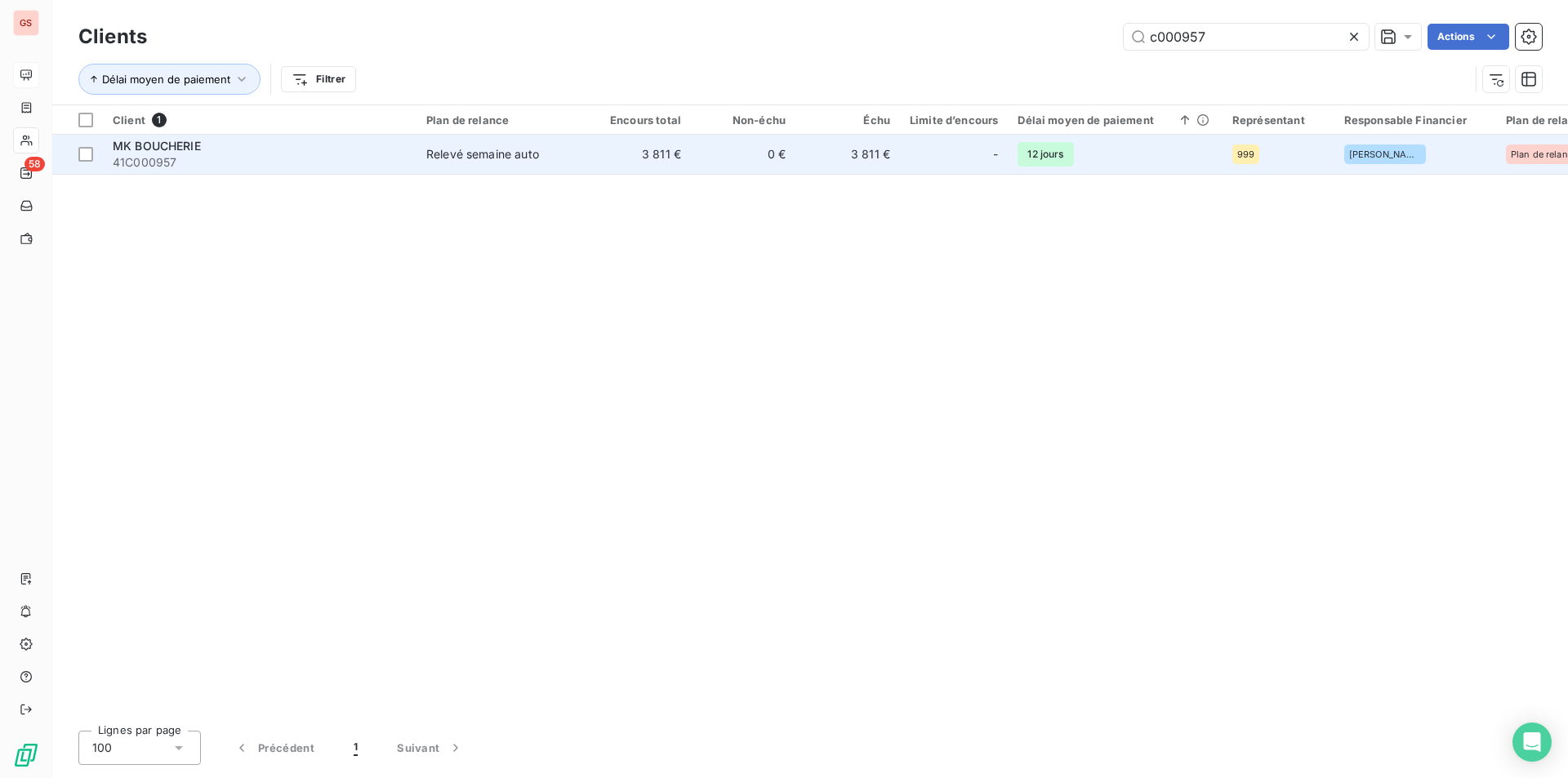
click at [457, 158] on div "Relevé semaine auto" at bounding box center [483, 154] width 113 height 17
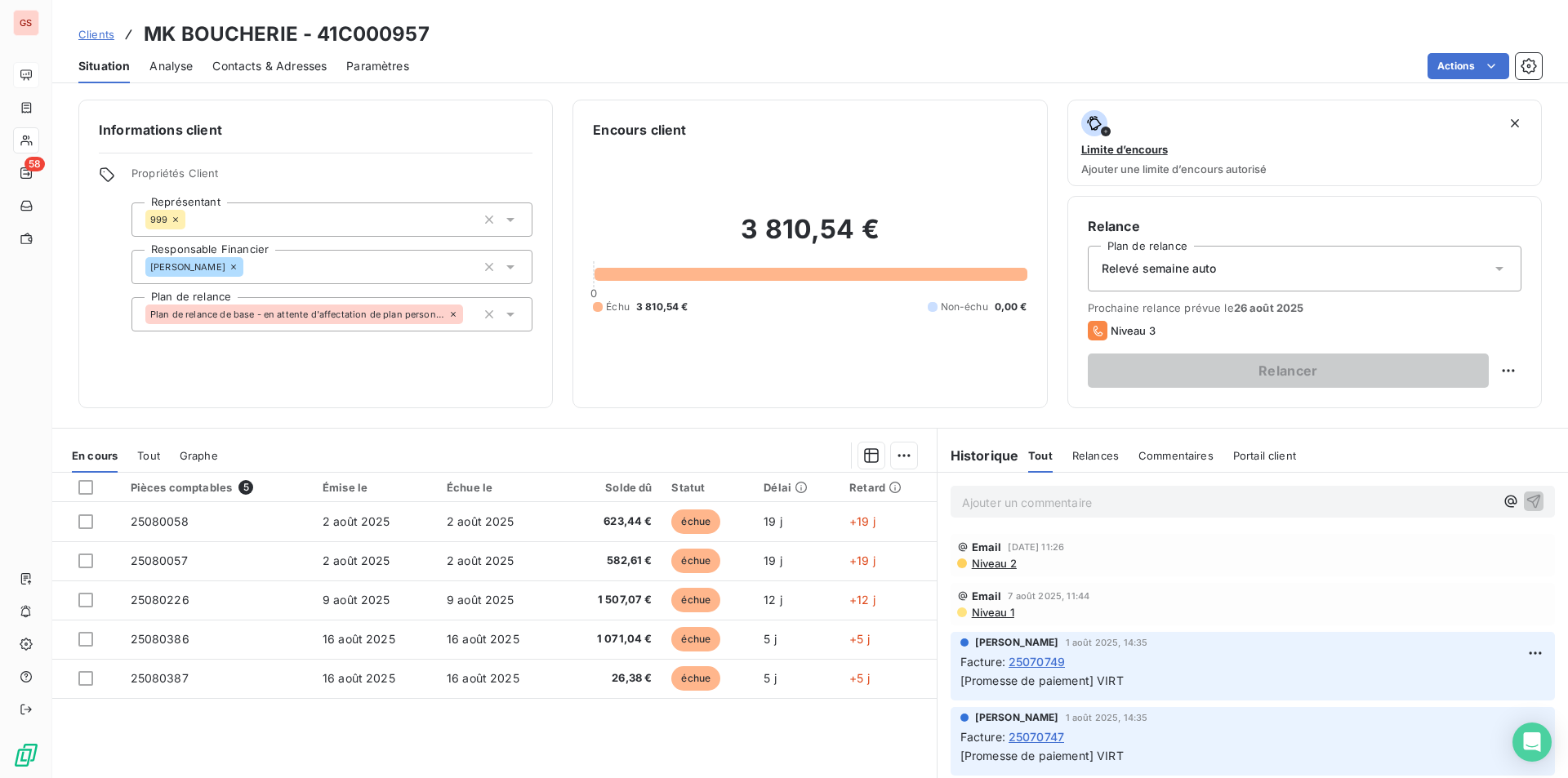
click at [989, 564] on span "Niveau 2" at bounding box center [994, 563] width 46 height 13
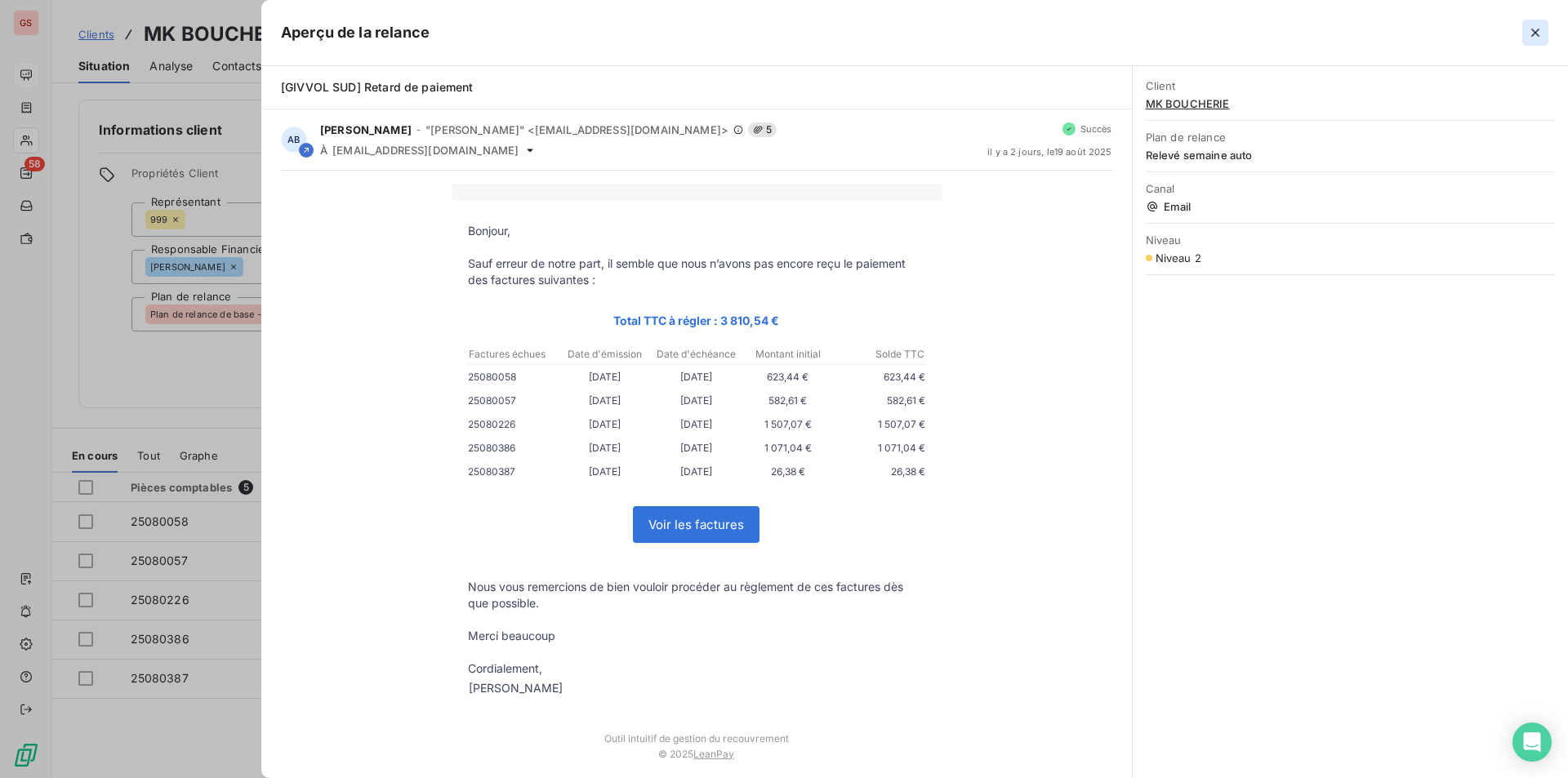
click at [1540, 26] on icon "button" at bounding box center [1536, 33] width 17 height 17
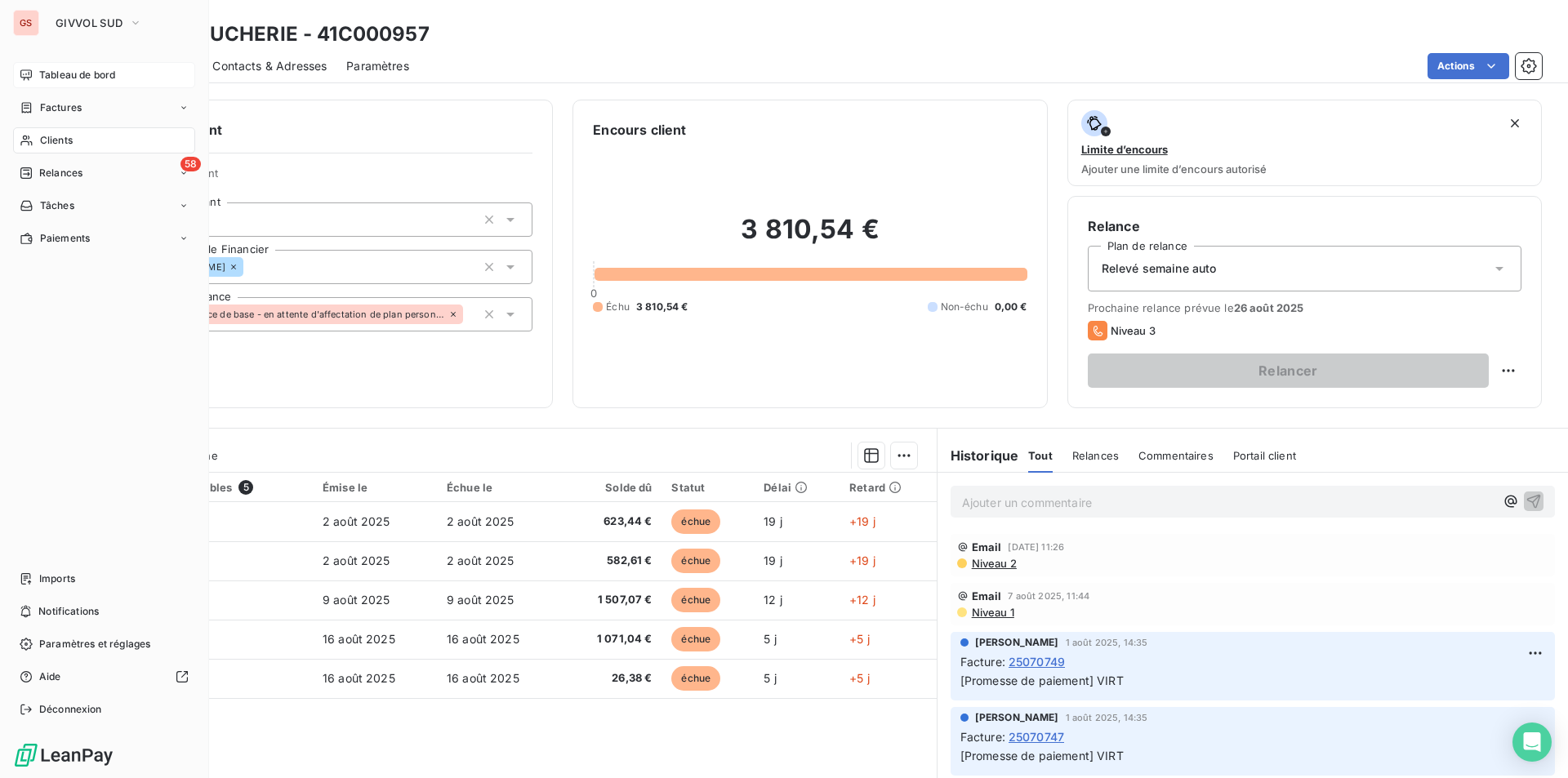
click at [48, 78] on span "Tableau de bord" at bounding box center [78, 75] width 76 height 15
